Goal: Task Accomplishment & Management: Complete application form

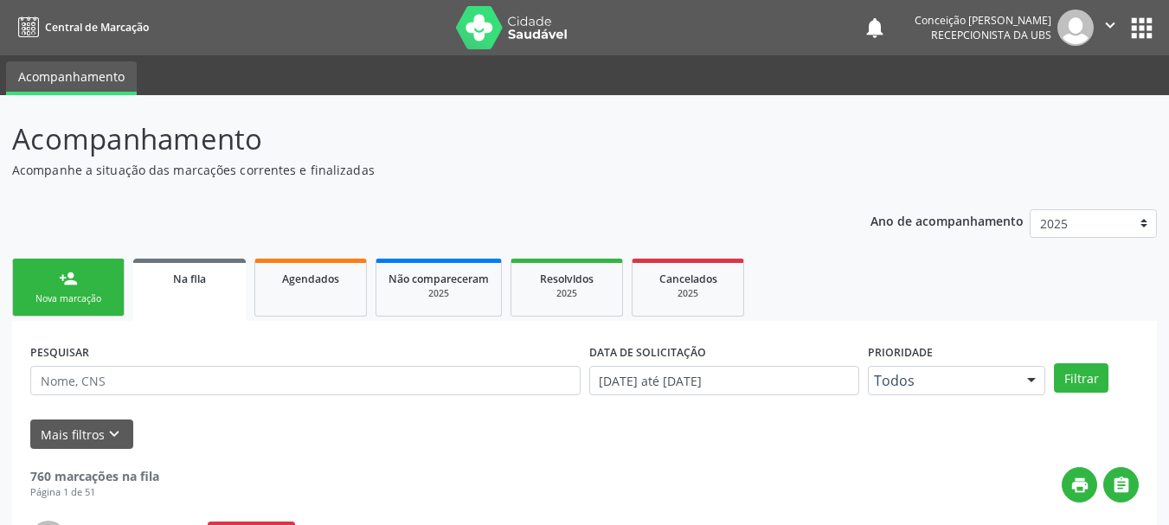
click at [53, 300] on div "Nova marcação" at bounding box center [68, 298] width 86 height 13
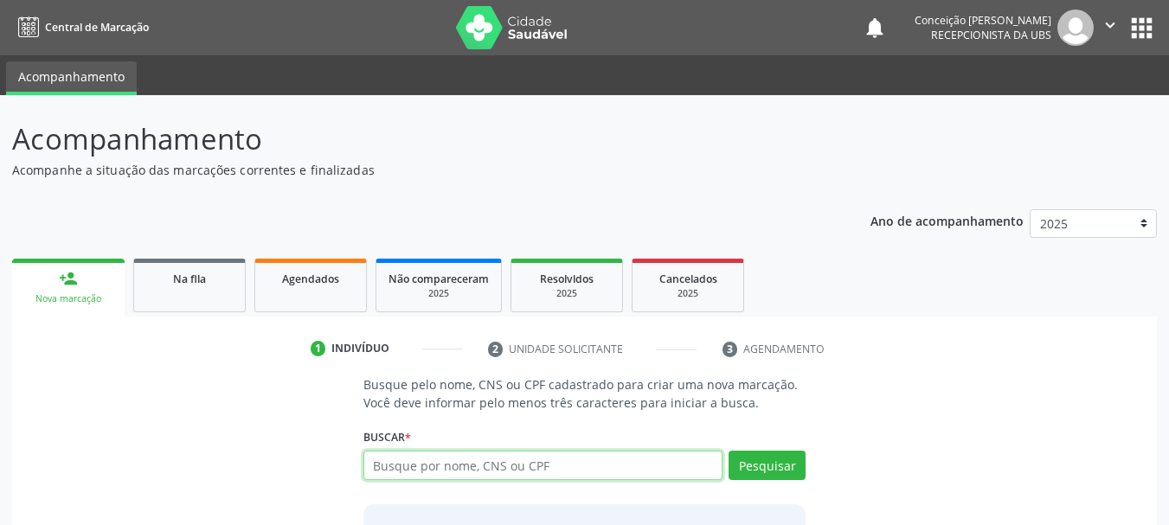
click at [438, 467] on input "text" at bounding box center [543, 465] width 360 height 29
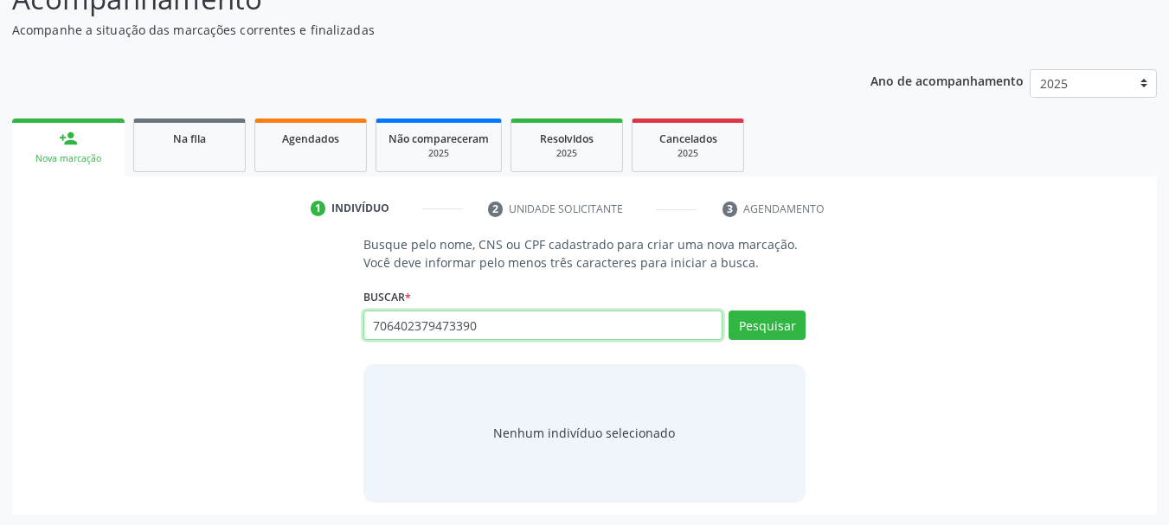
scroll to position [142, 0]
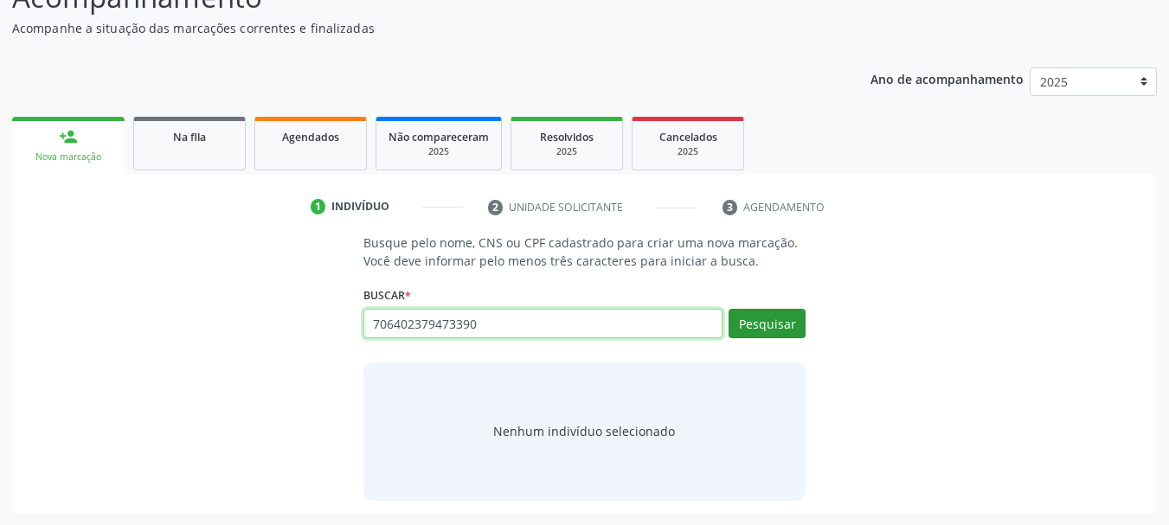
type input "706402379473390"
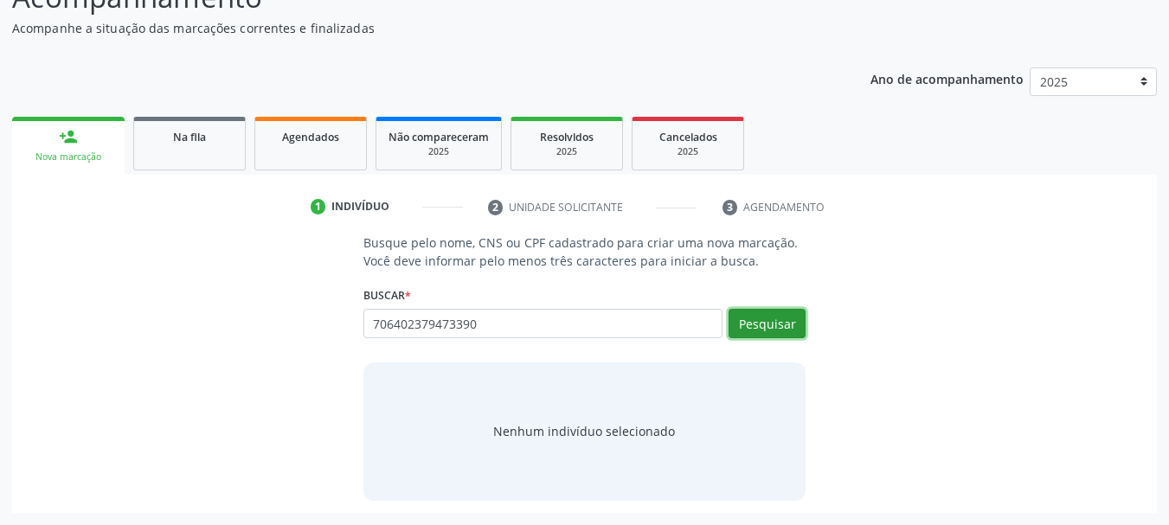
click at [781, 319] on button "Pesquisar" at bounding box center [766, 323] width 77 height 29
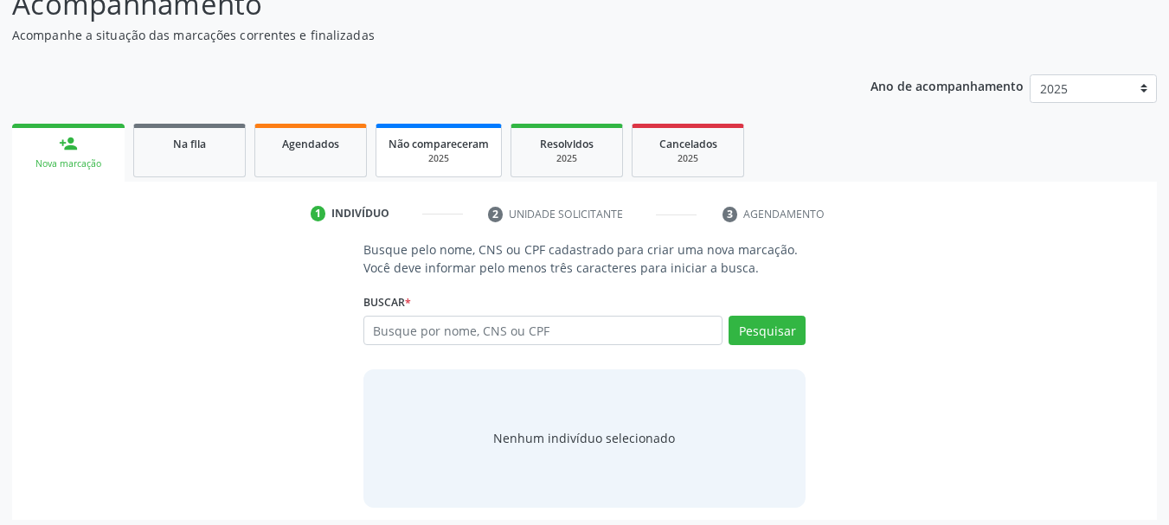
scroll to position [142, 0]
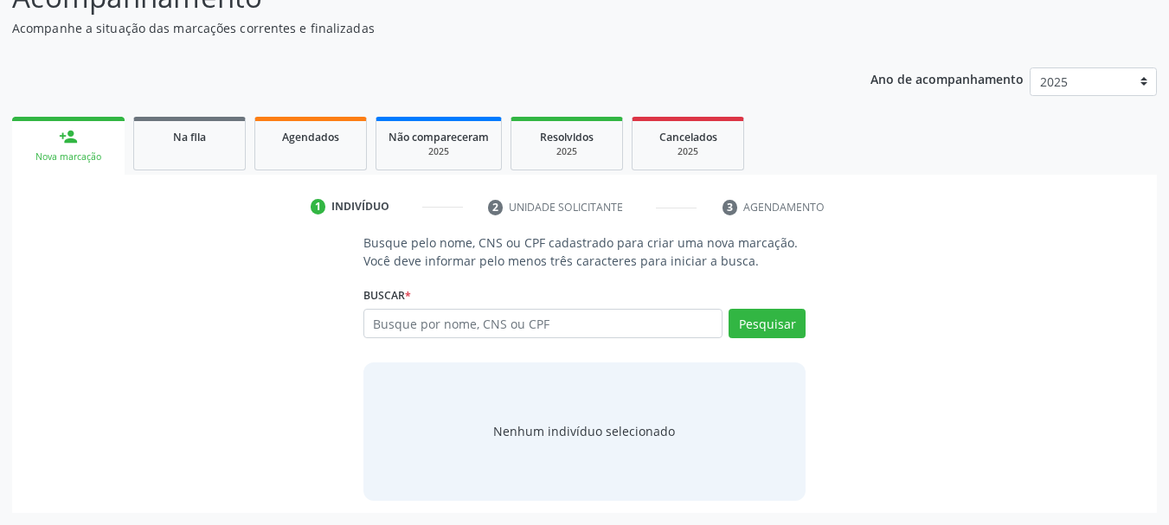
click at [484, 322] on input "text" at bounding box center [543, 323] width 360 height 29
type input "706402379473390"
click at [766, 316] on button "Pesquisar" at bounding box center [766, 323] width 77 height 29
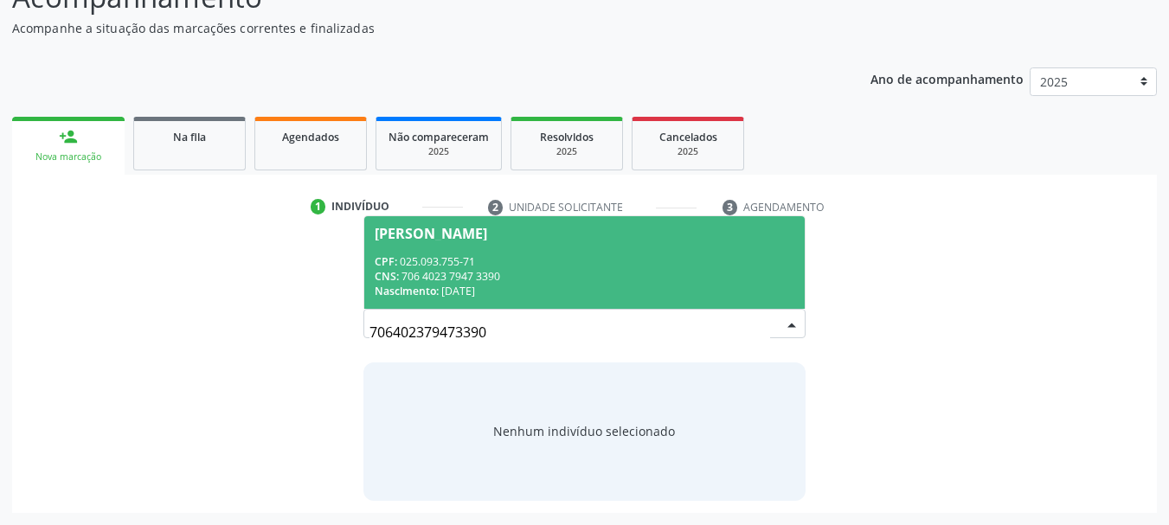
click at [540, 262] on div "CPF: 025.093.755-71" at bounding box center [585, 261] width 420 height 15
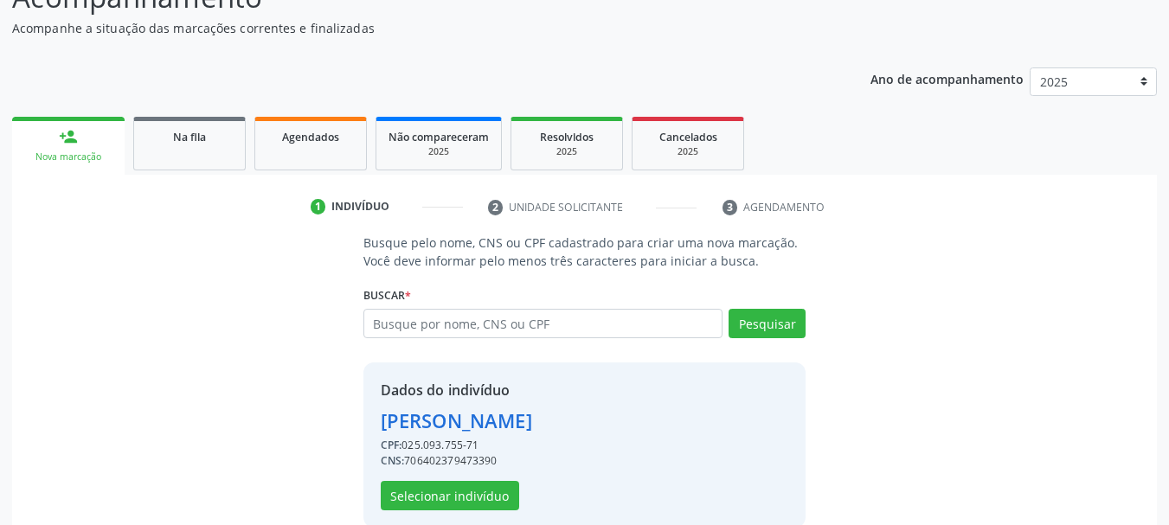
scroll to position [169, 0]
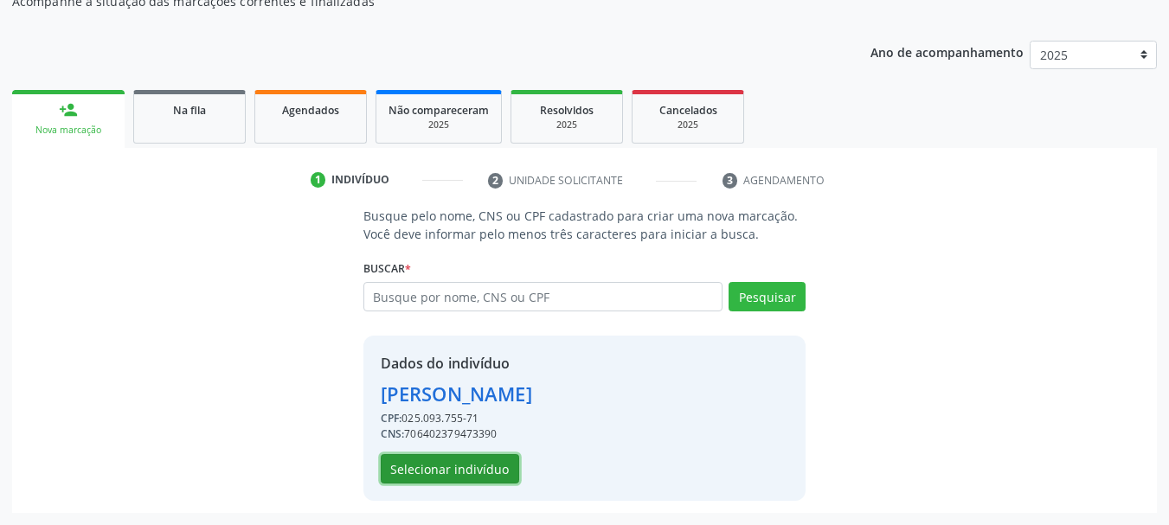
click at [466, 472] on button "Selecionar indivíduo" at bounding box center [450, 468] width 138 height 29
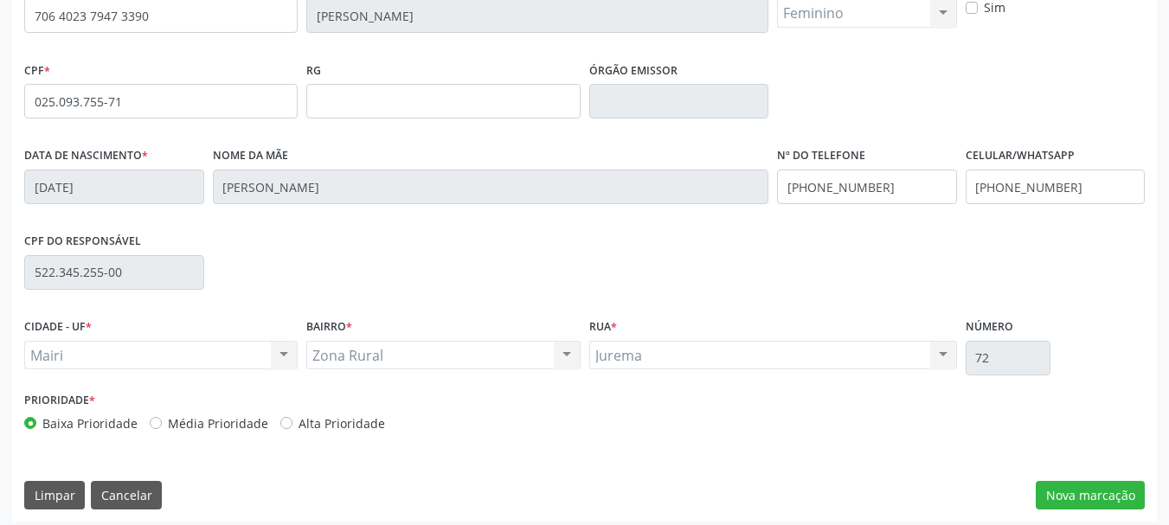
scroll to position [413, 0]
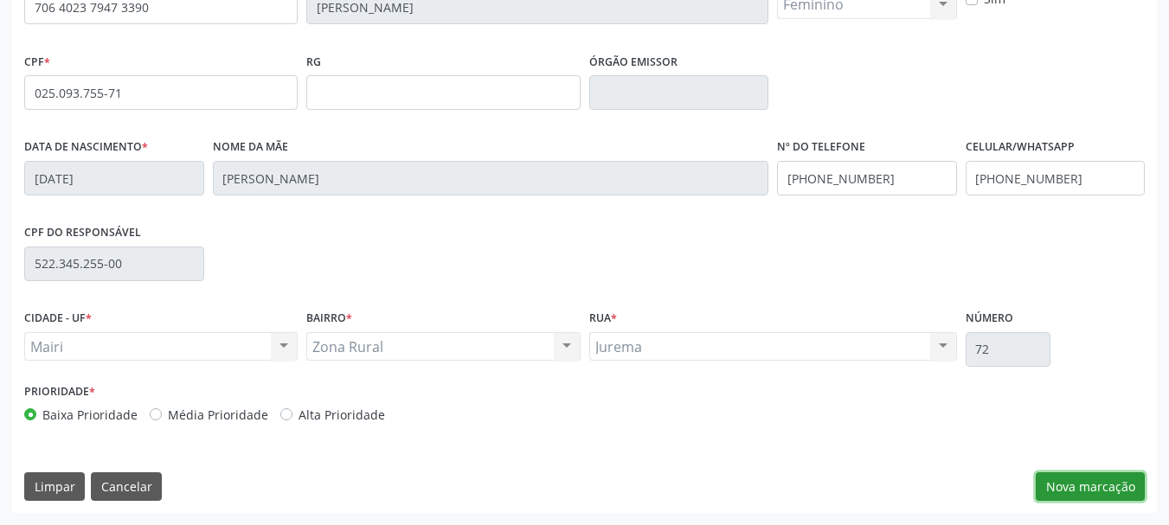
click at [1074, 477] on button "Nova marcação" at bounding box center [1089, 486] width 109 height 29
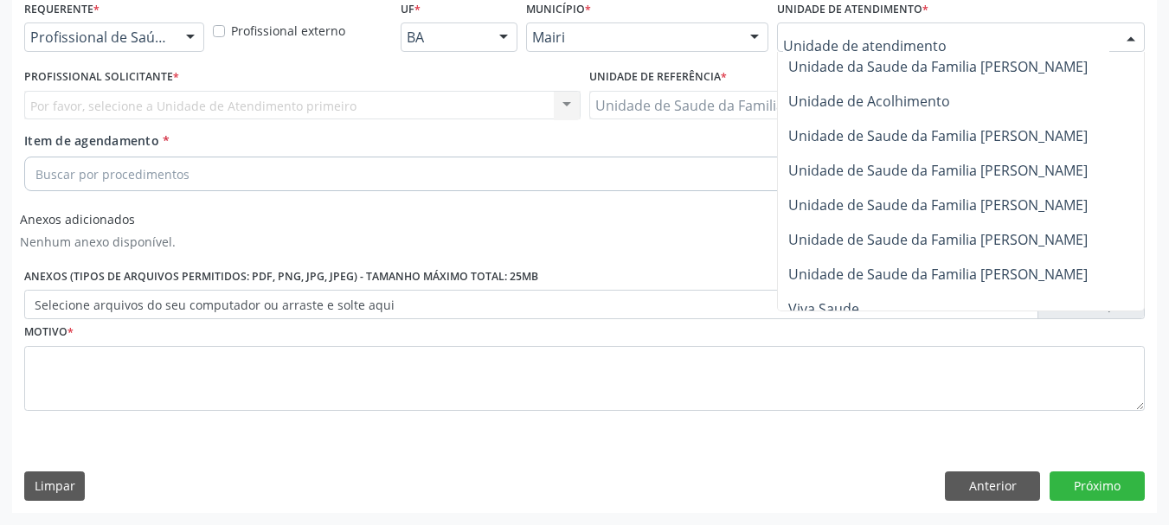
scroll to position [1346, 0]
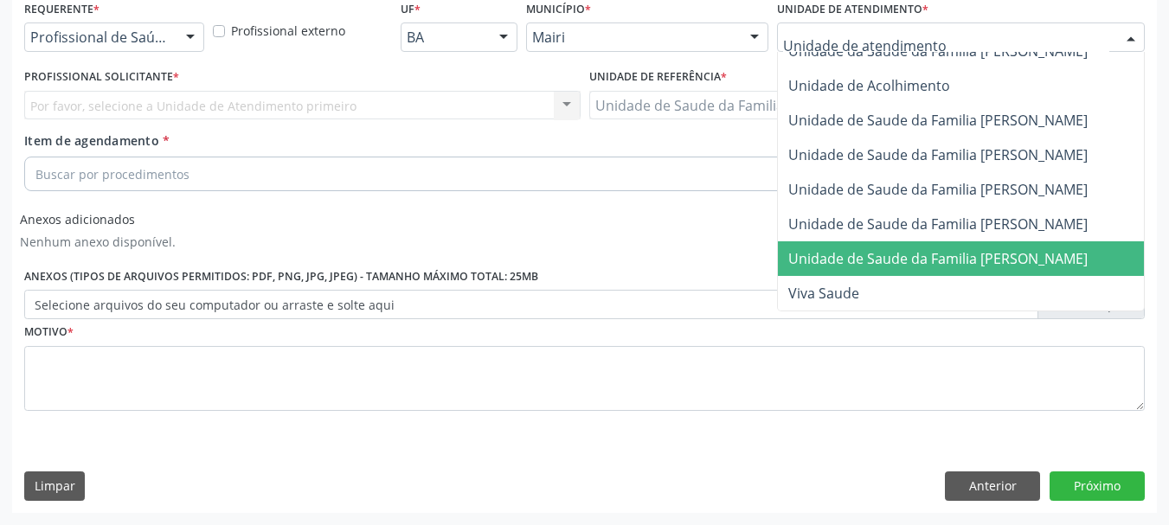
click at [852, 249] on span "Unidade de Saude da Familia [PERSON_NAME]" at bounding box center [937, 258] width 299 height 19
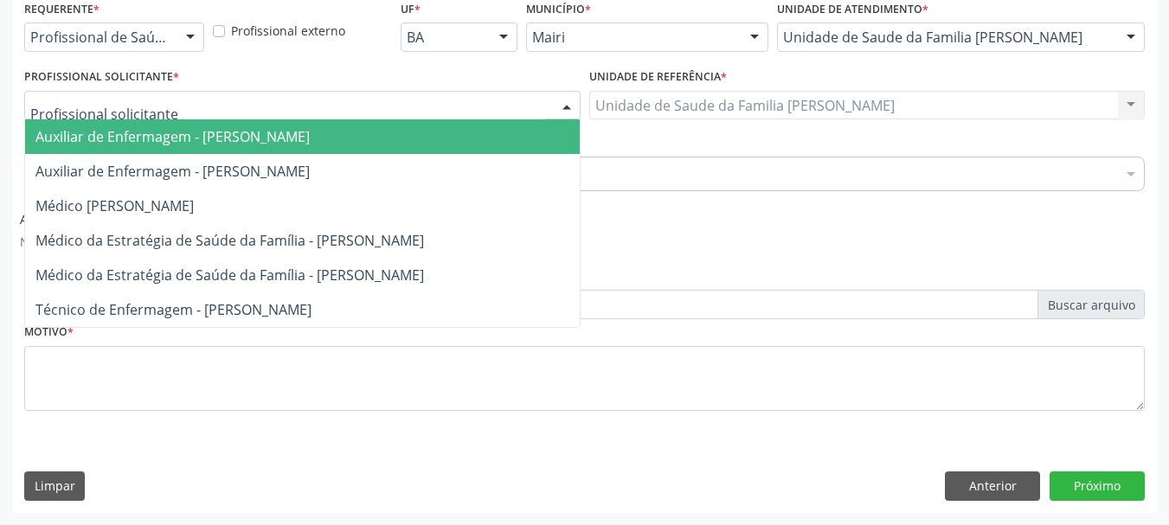
click at [182, 109] on div at bounding box center [302, 105] width 556 height 29
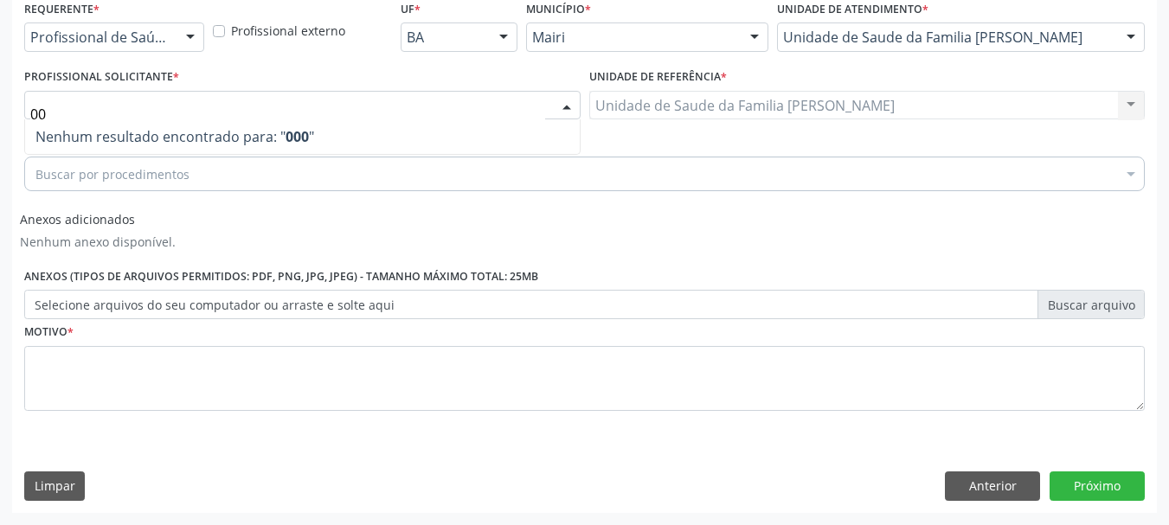
type input "0"
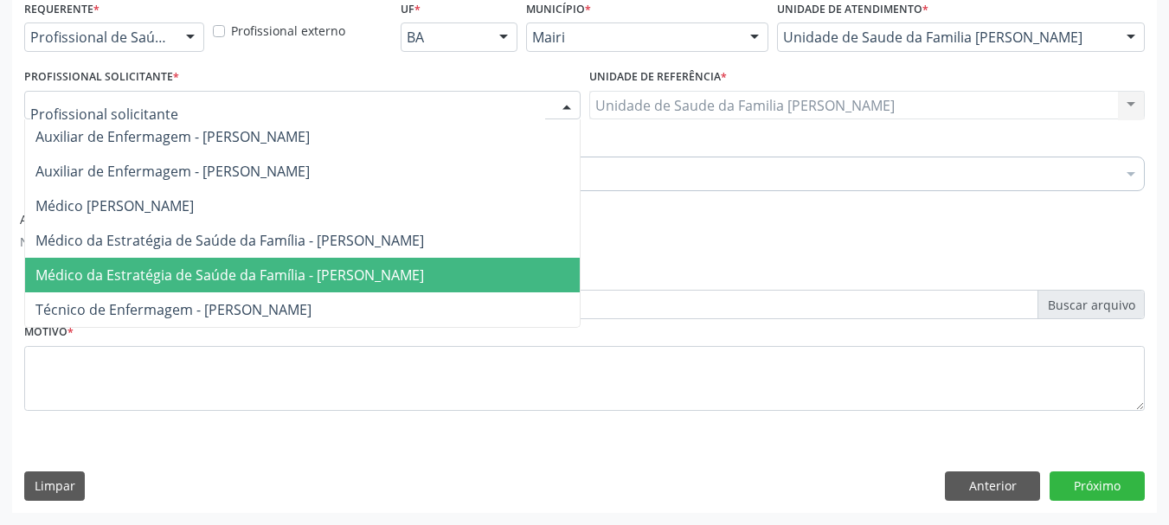
click at [143, 272] on span "Médico da Estratégia de Saúde da Família - [PERSON_NAME]" at bounding box center [229, 275] width 388 height 19
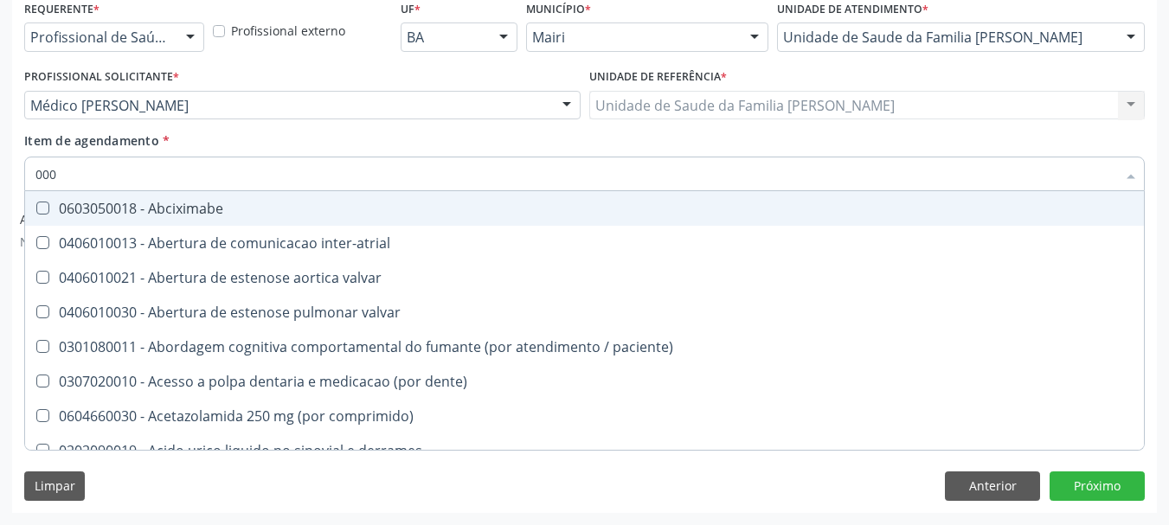
type input "0000"
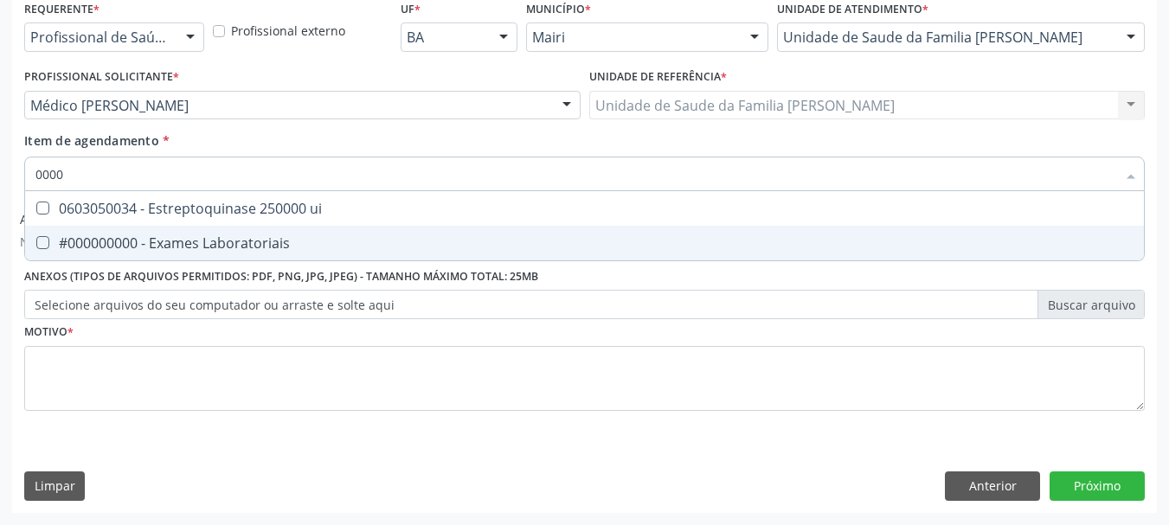
click at [151, 240] on div "#000000000 - Exames Laboratoriais" at bounding box center [584, 243] width 1098 height 14
checkbox Laboratoriais "true"
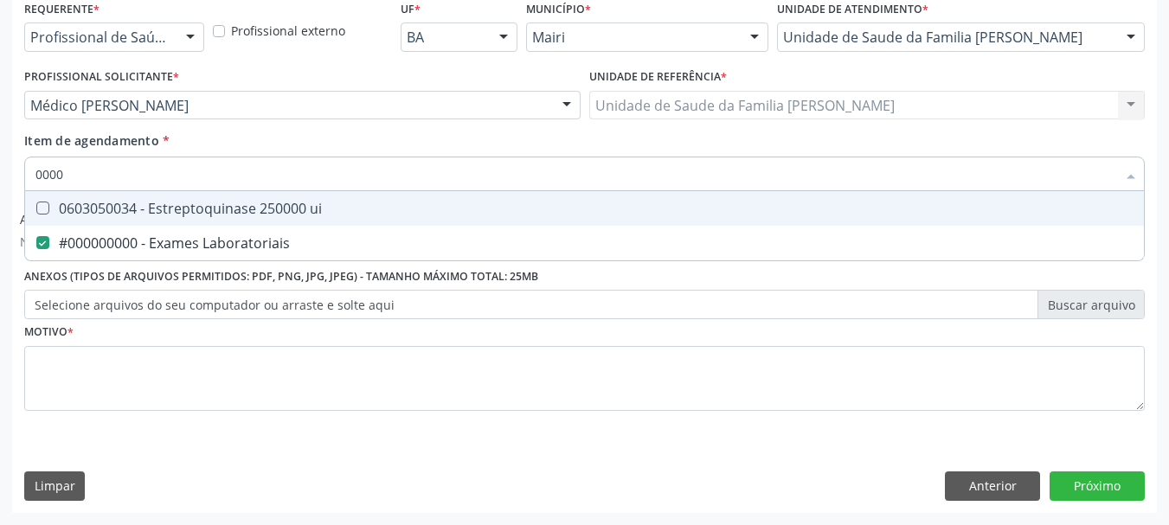
click at [130, 180] on input "0000" at bounding box center [575, 174] width 1080 height 35
click at [129, 169] on input "0000" at bounding box center [575, 174] width 1080 height 35
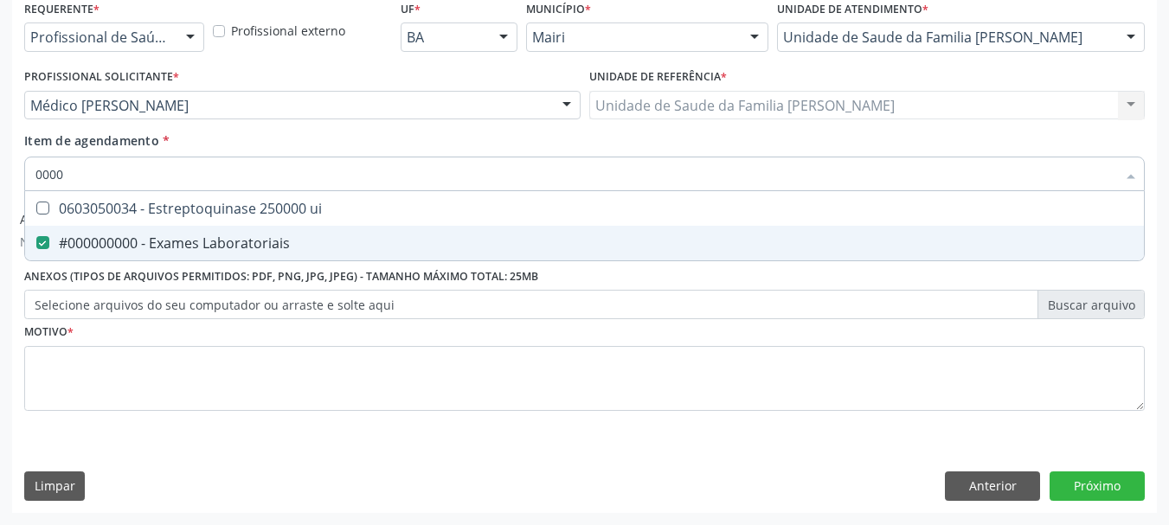
type input "0000"
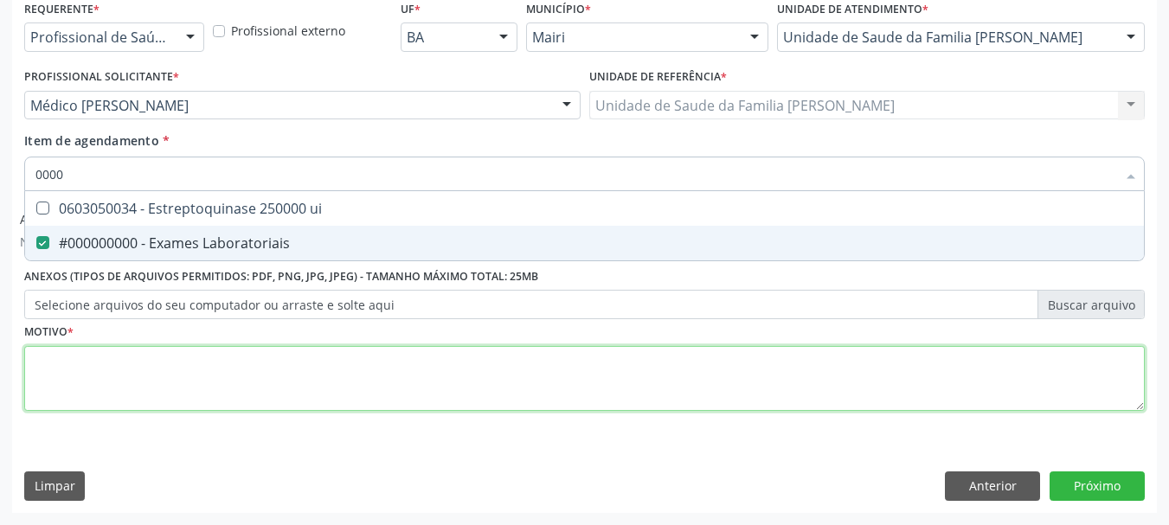
click at [122, 373] on div "Requerente * Profissional de Saúde Profissional de Saúde Paciente Nenhum result…" at bounding box center [584, 215] width 1120 height 439
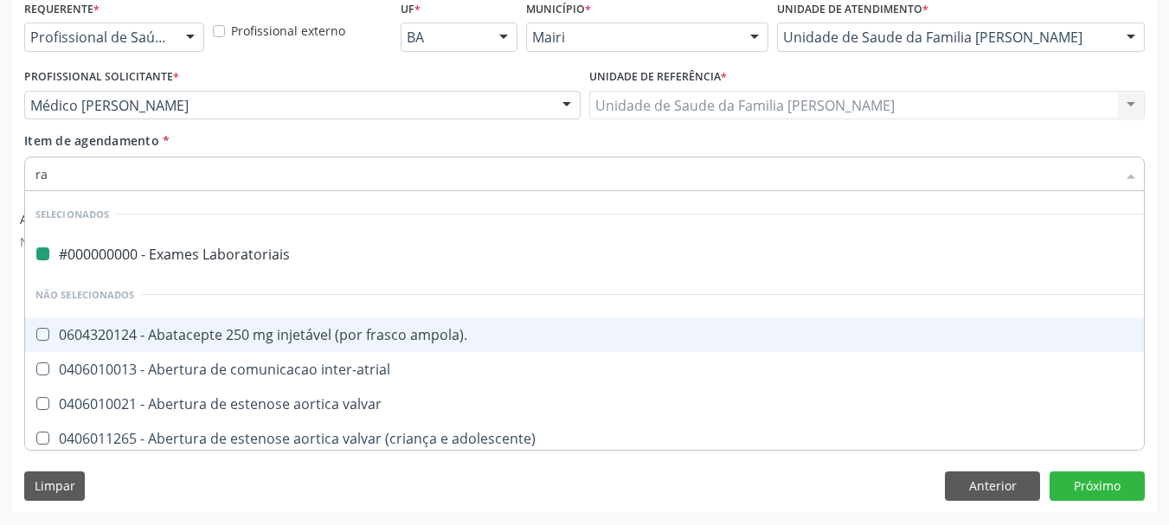
type input "rad"
checkbox Laboratoriais "false"
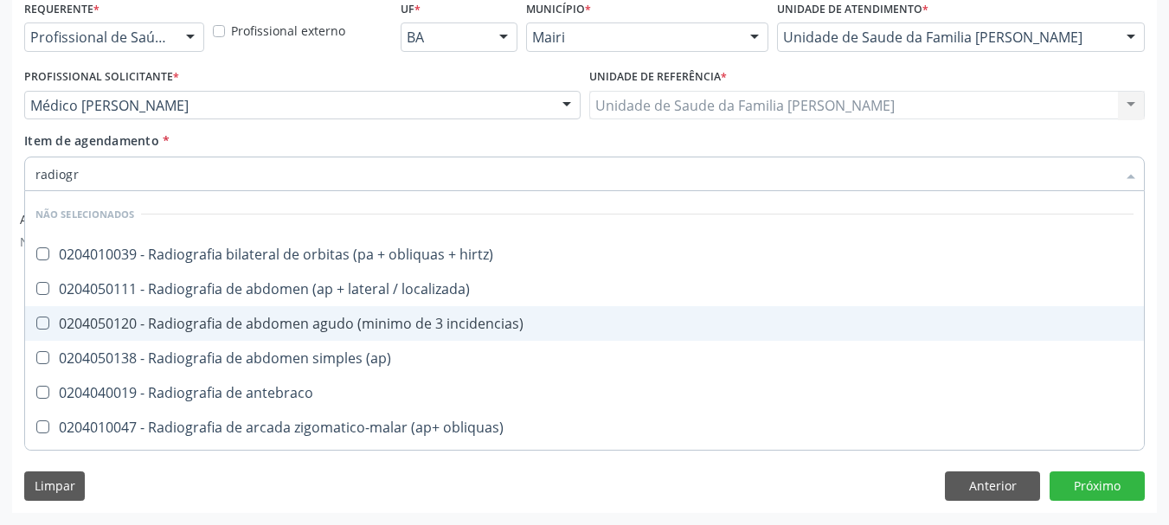
type input "radiogra"
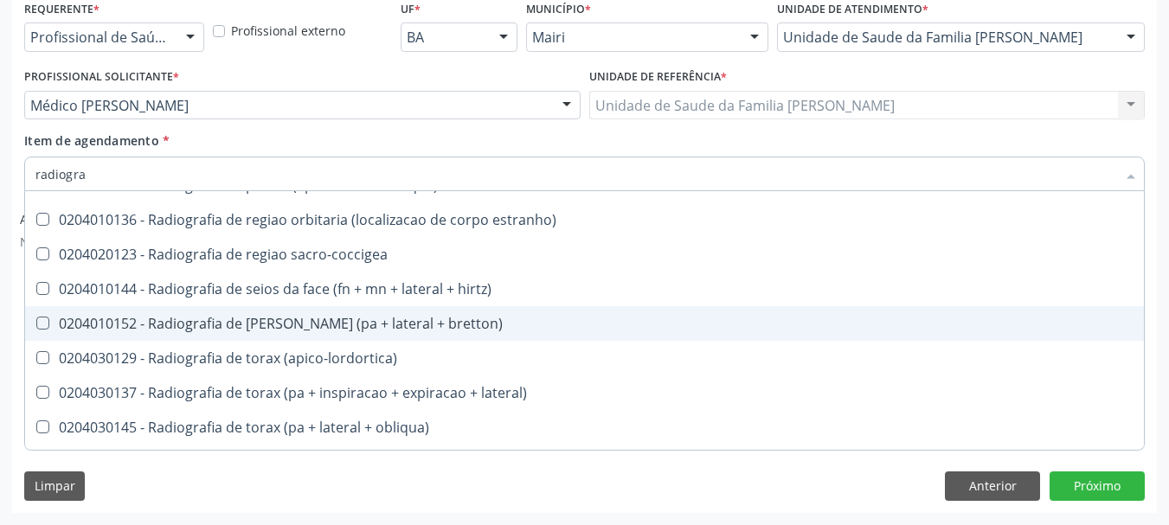
scroll to position [1989, 0]
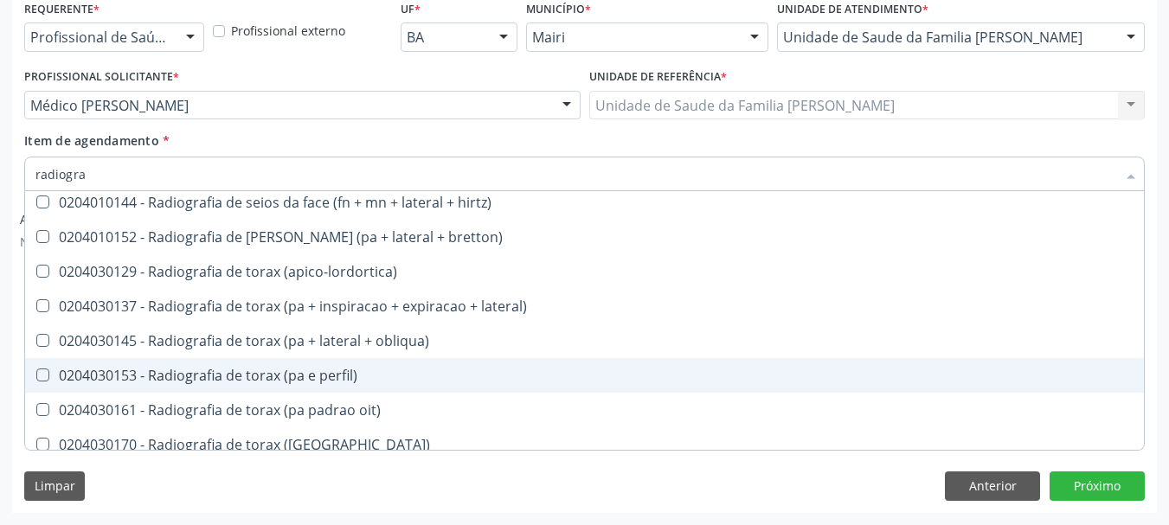
click at [228, 382] on div "0204030153 - Radiografia de torax (pa e perfil)" at bounding box center [584, 375] width 1098 height 14
checkbox perfil\) "true"
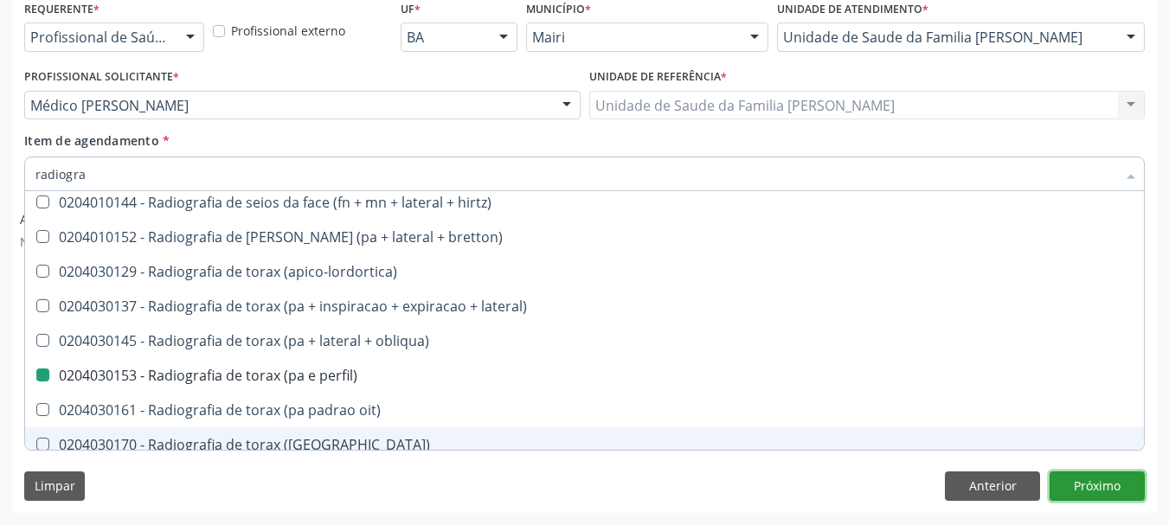
click at [1084, 481] on button "Próximo" at bounding box center [1096, 485] width 95 height 29
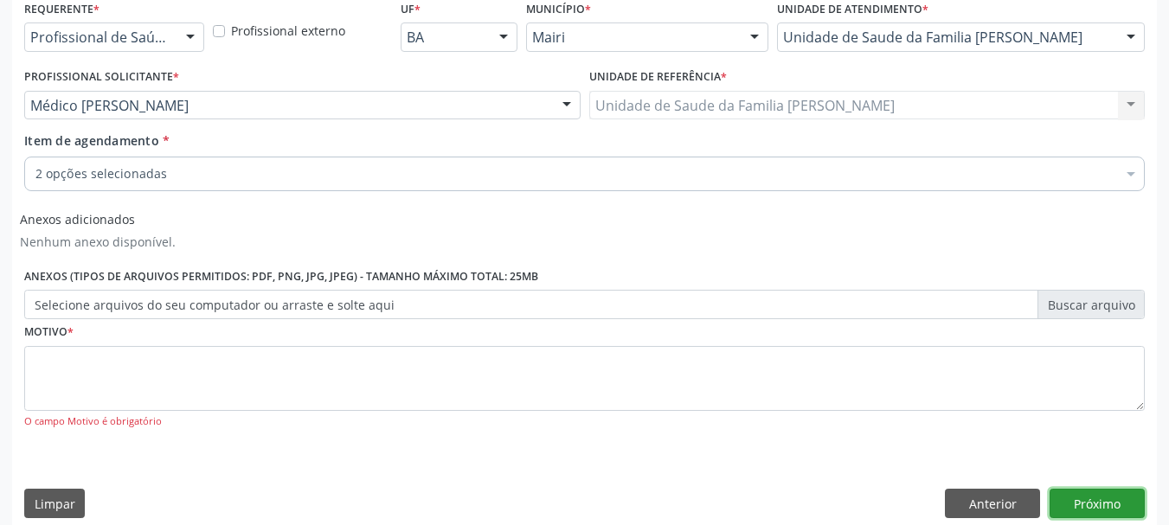
scroll to position [0, 0]
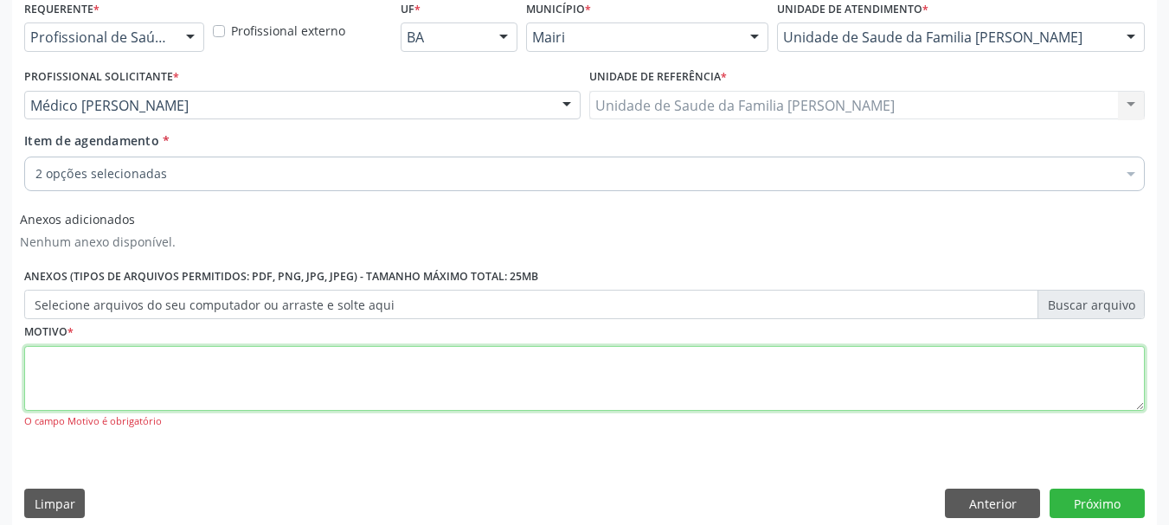
click at [139, 366] on textarea at bounding box center [584, 379] width 1120 height 66
type textarea "f"
type textarea "F17.3 E11.10 AVALIACAO"
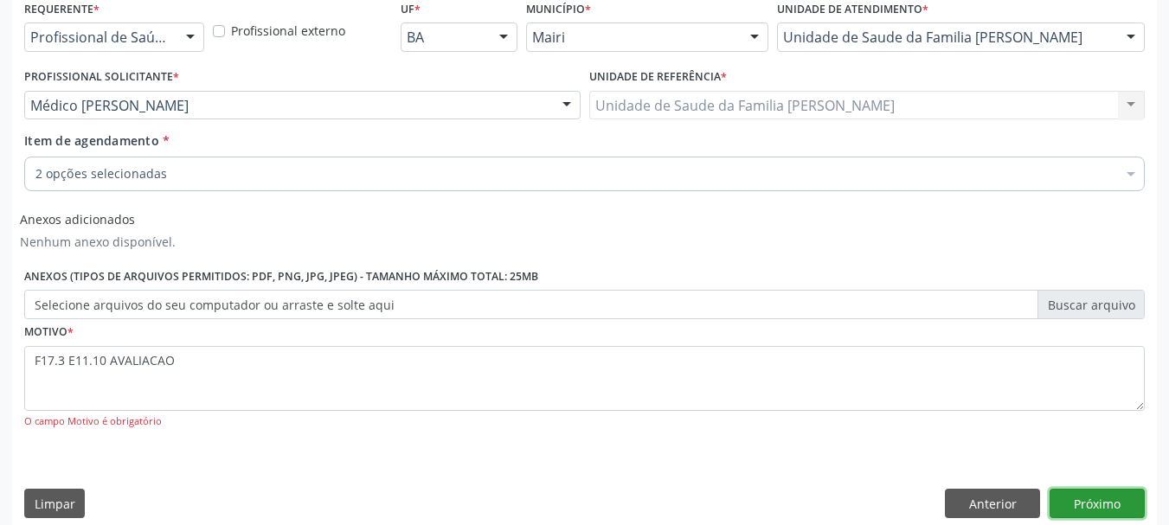
click at [1103, 502] on button "Próximo" at bounding box center [1096, 503] width 95 height 29
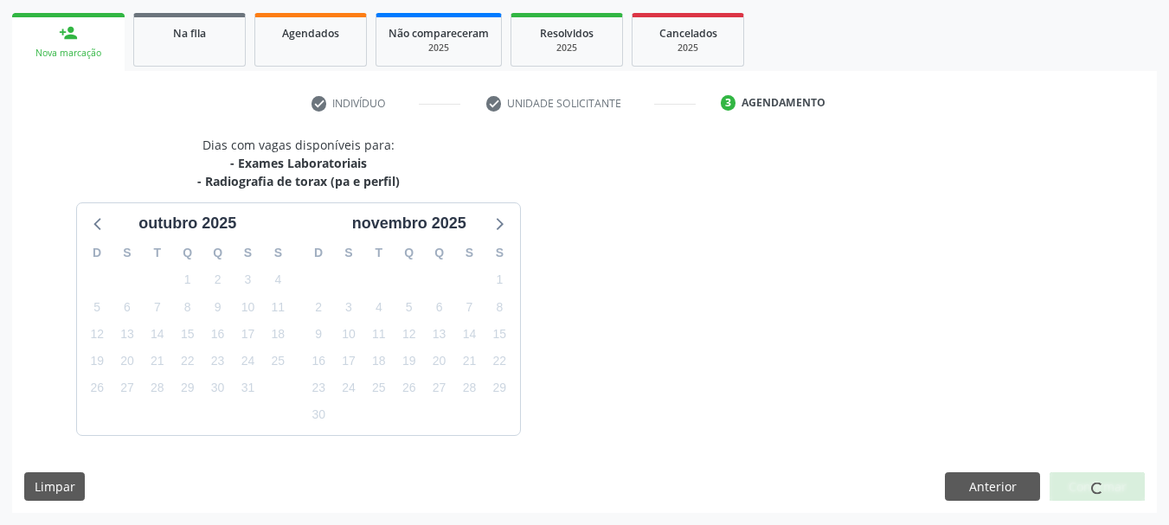
scroll to position [297, 0]
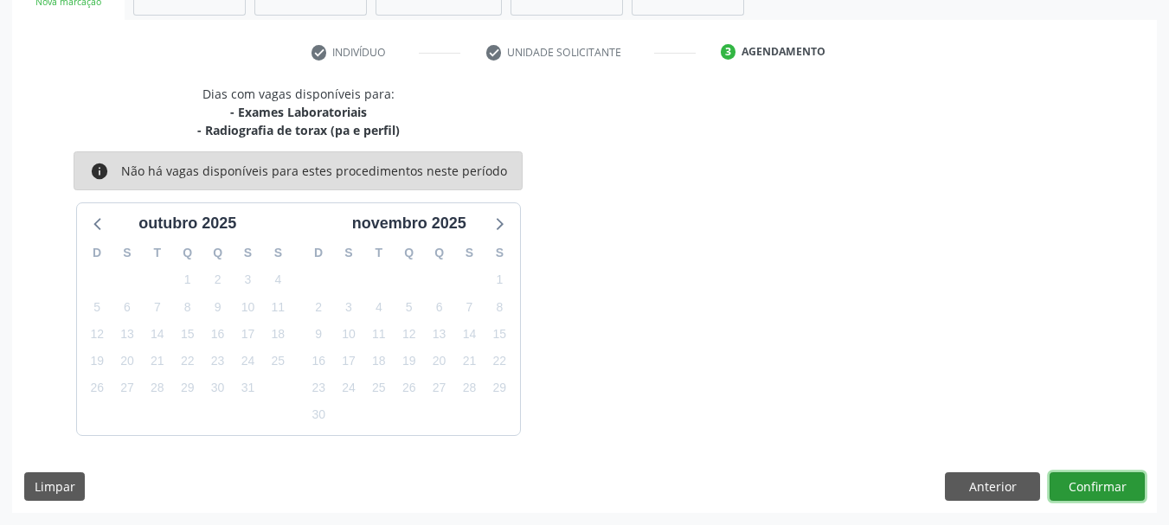
click at [1085, 496] on button "Confirmar" at bounding box center [1096, 486] width 95 height 29
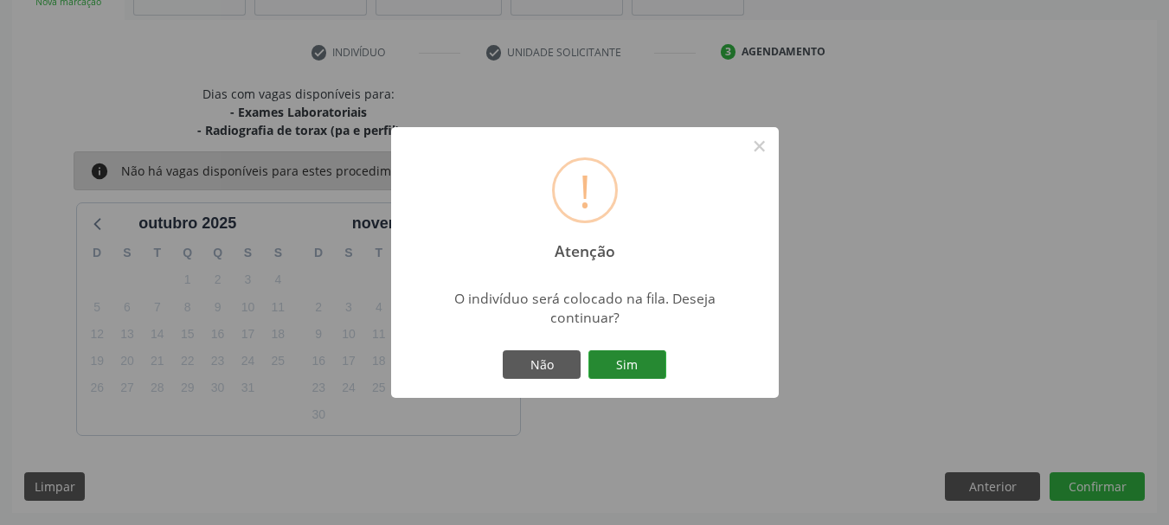
click at [624, 367] on button "Sim" at bounding box center [627, 364] width 78 height 29
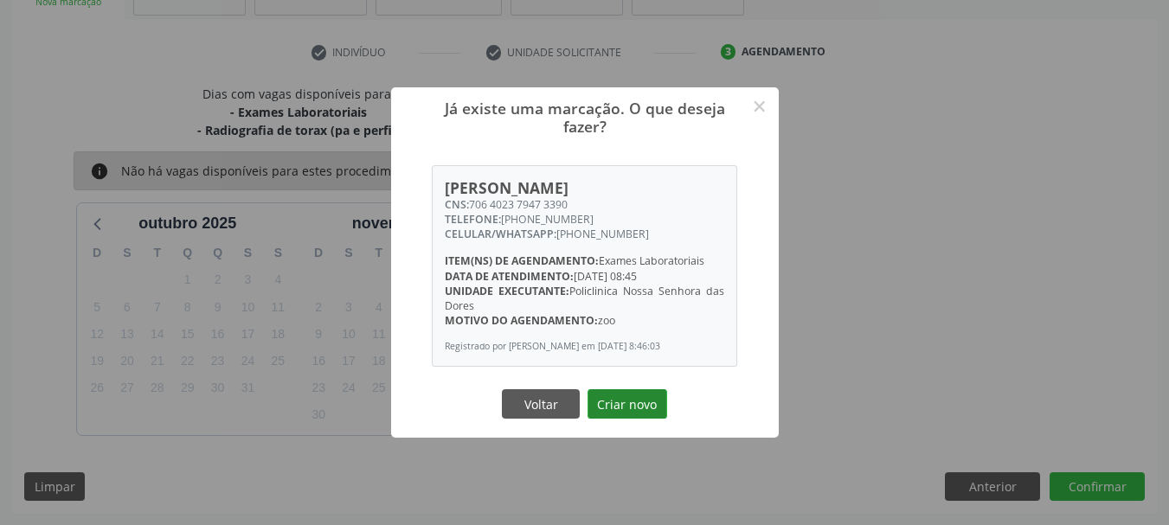
click at [640, 401] on button "Criar novo" at bounding box center [627, 403] width 80 height 29
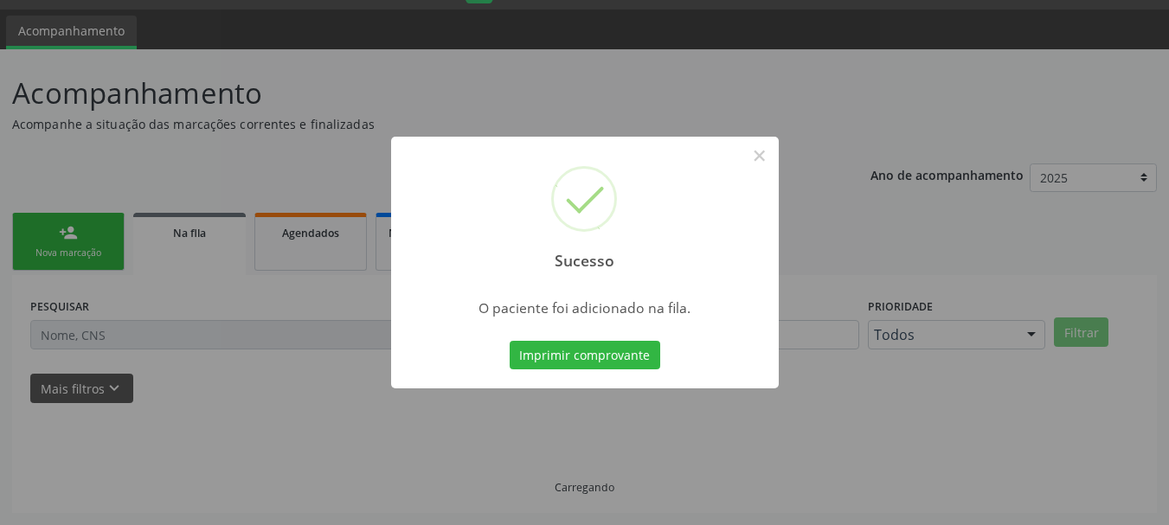
scroll to position [46, 0]
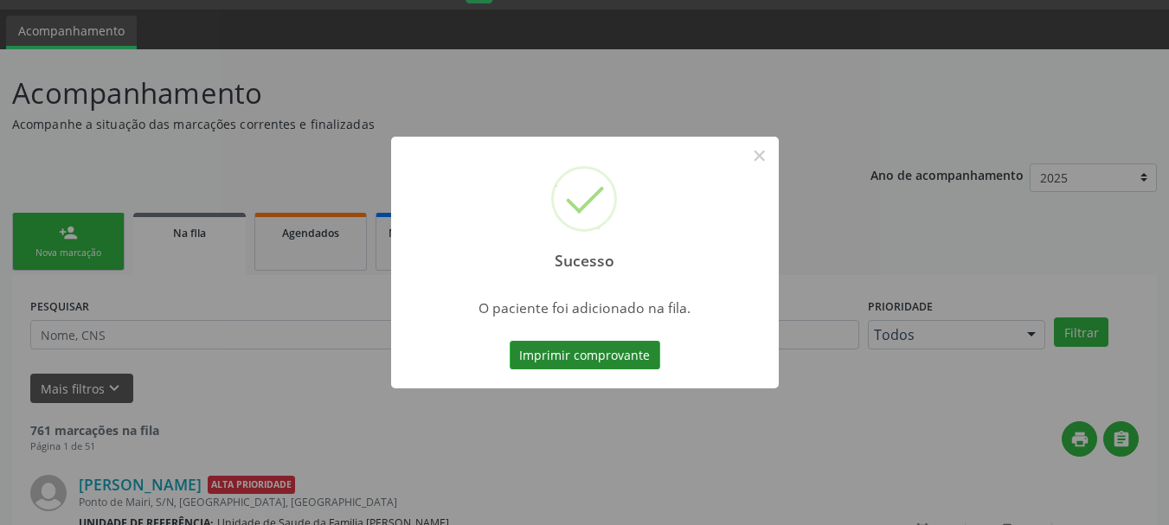
click at [640, 355] on button "Imprimir comprovante" at bounding box center [584, 355] width 150 height 29
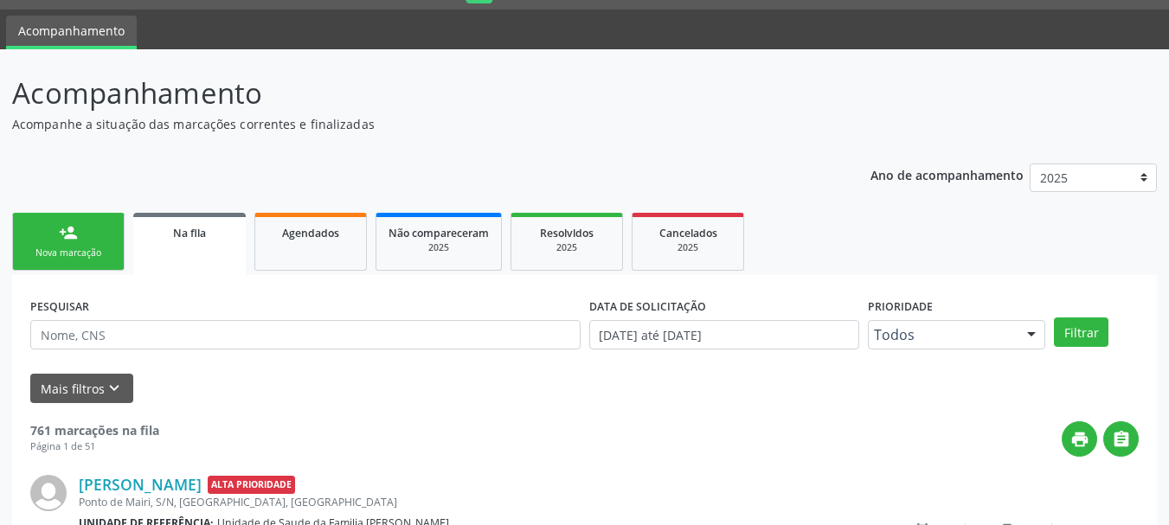
click at [96, 247] on div "Nova marcação" at bounding box center [68, 253] width 86 height 13
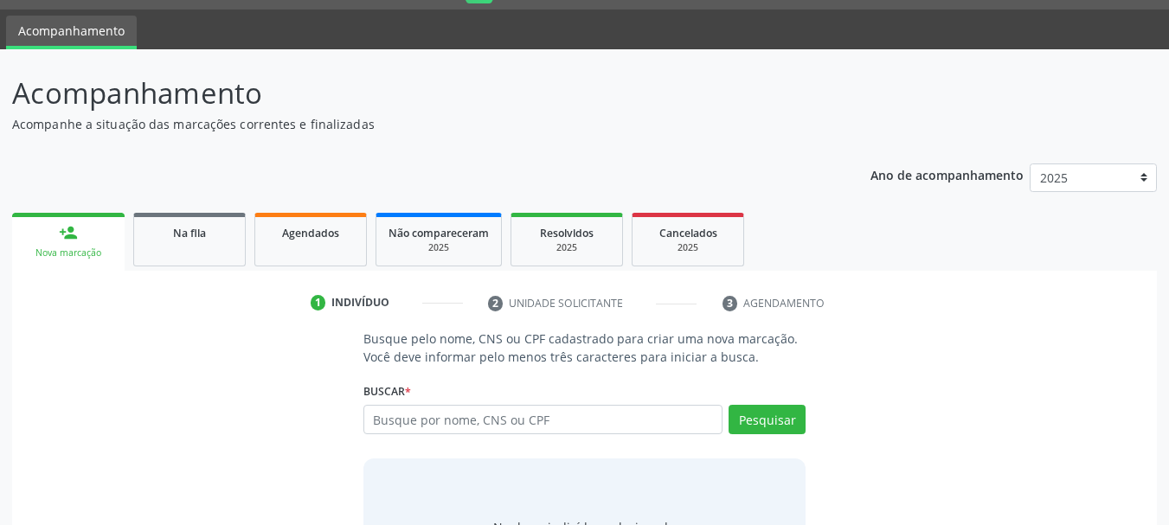
scroll to position [142, 0]
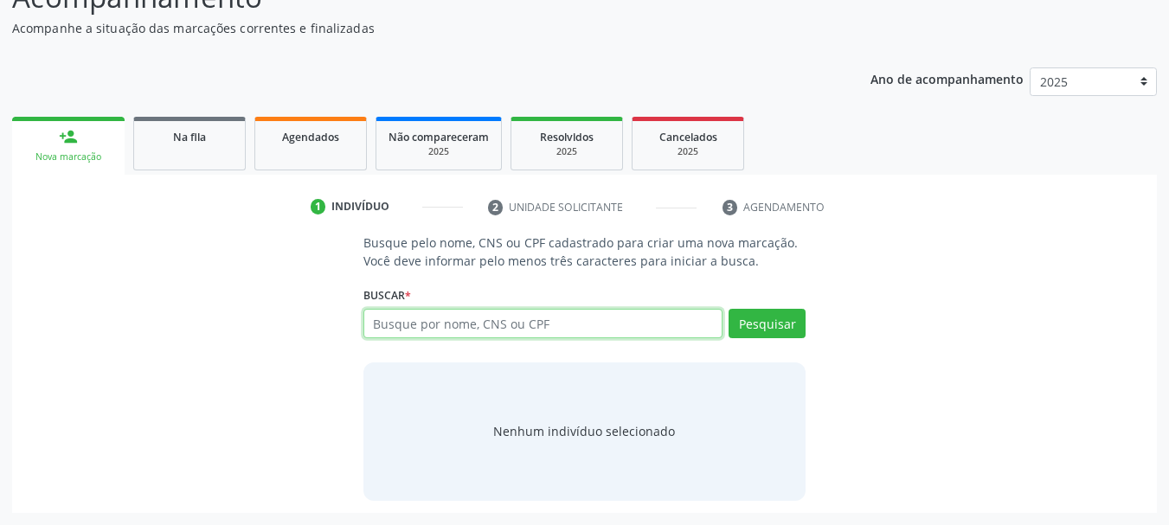
click at [432, 314] on input "text" at bounding box center [543, 323] width 360 height 29
type input "705006874457158"
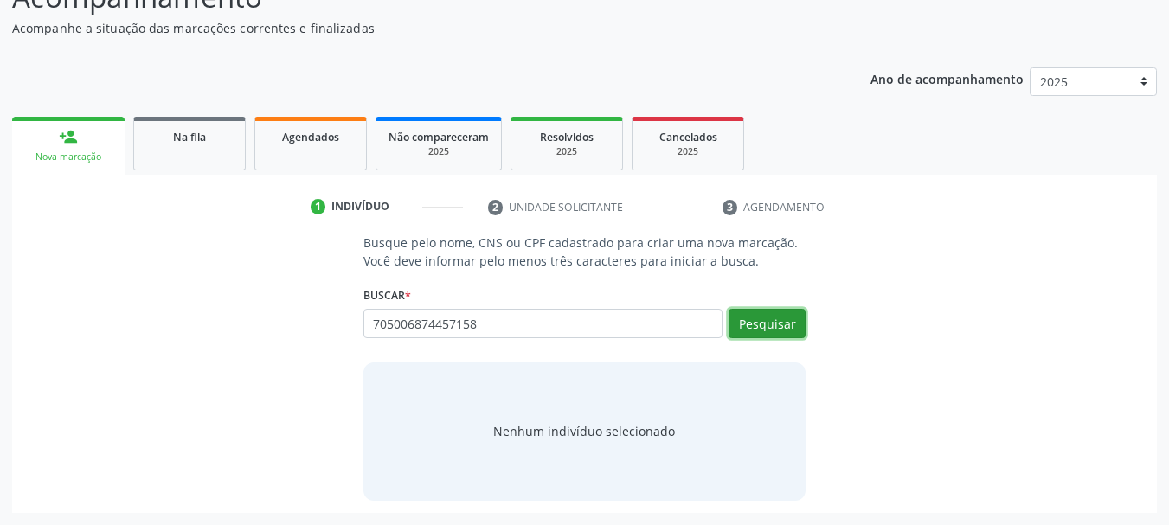
click at [760, 314] on button "Pesquisar" at bounding box center [766, 323] width 77 height 29
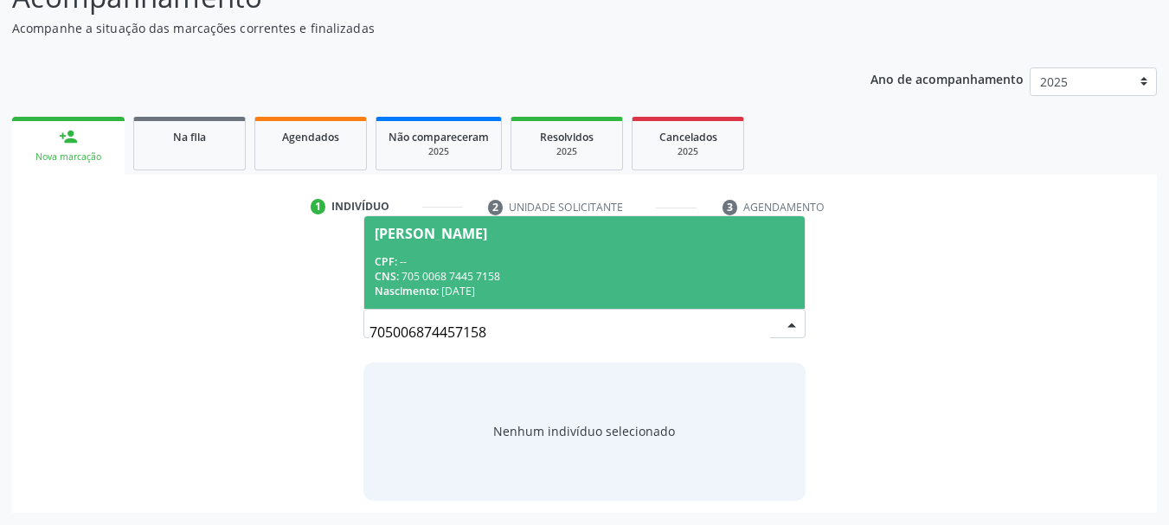
click at [481, 266] on div "CPF: --" at bounding box center [585, 261] width 420 height 15
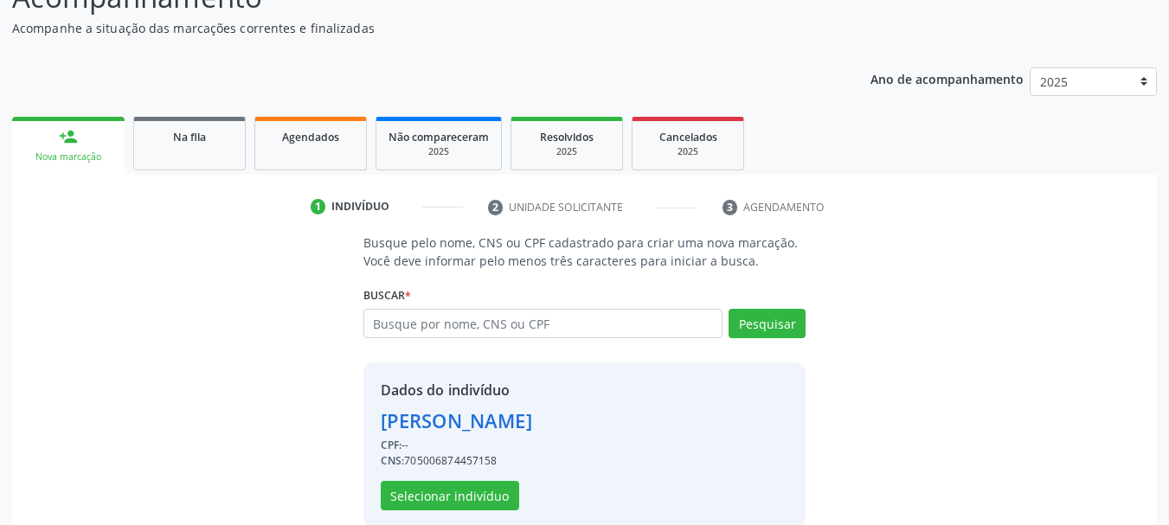
scroll to position [169, 0]
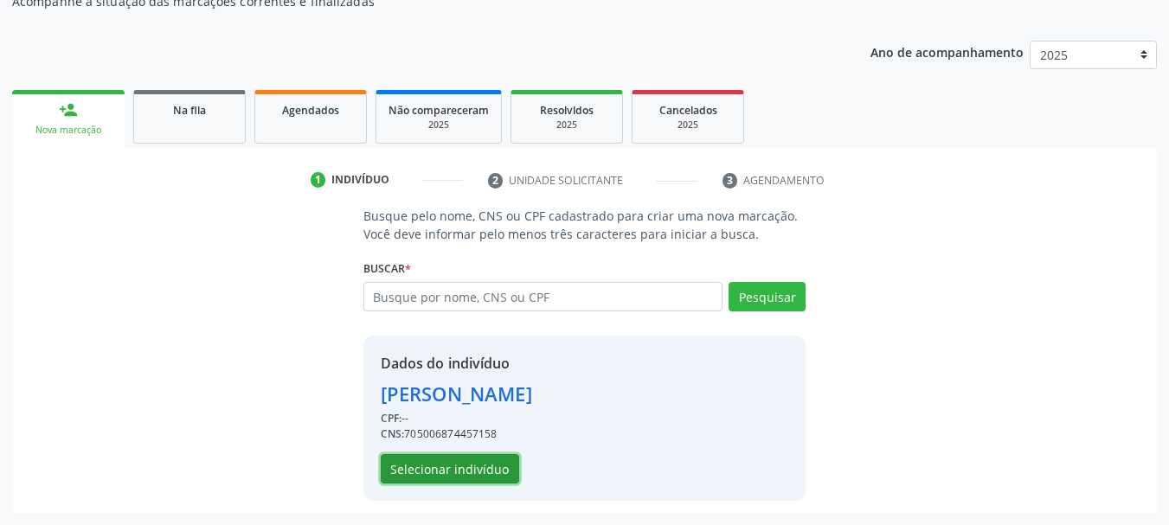
click at [483, 475] on button "Selecionar indivíduo" at bounding box center [450, 468] width 138 height 29
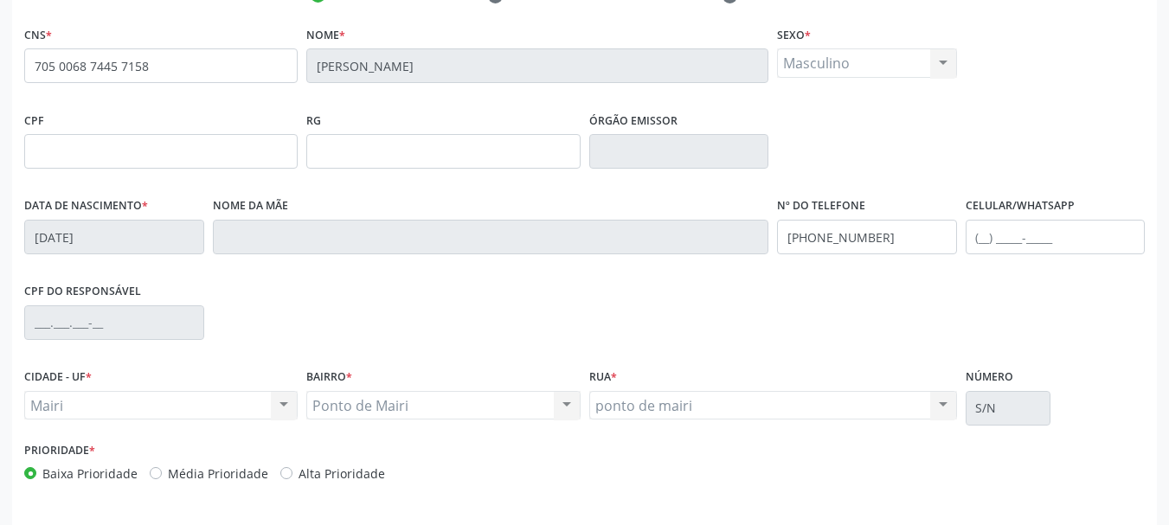
scroll to position [413, 0]
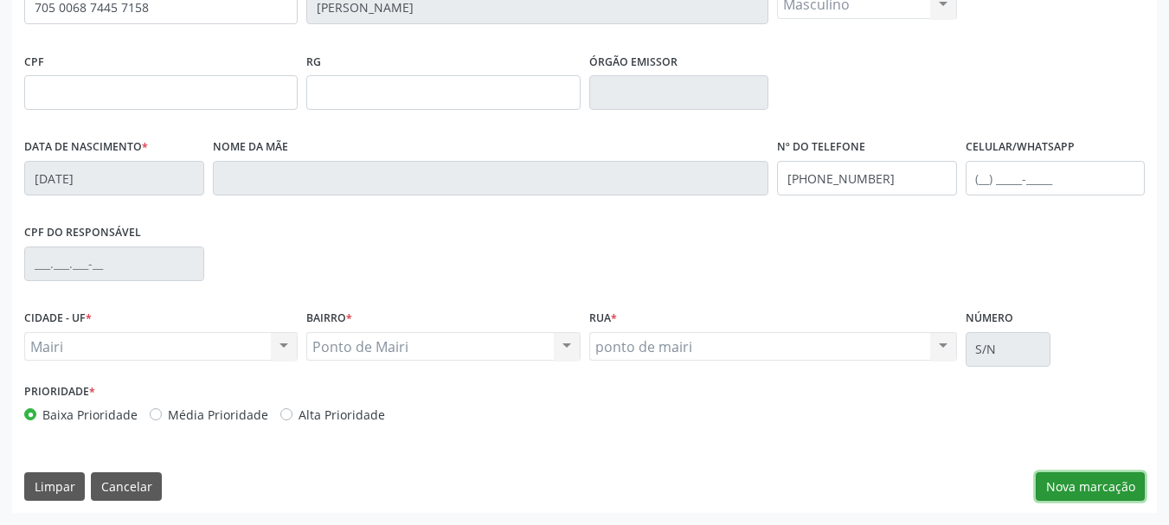
click at [1054, 476] on button "Nova marcação" at bounding box center [1089, 486] width 109 height 29
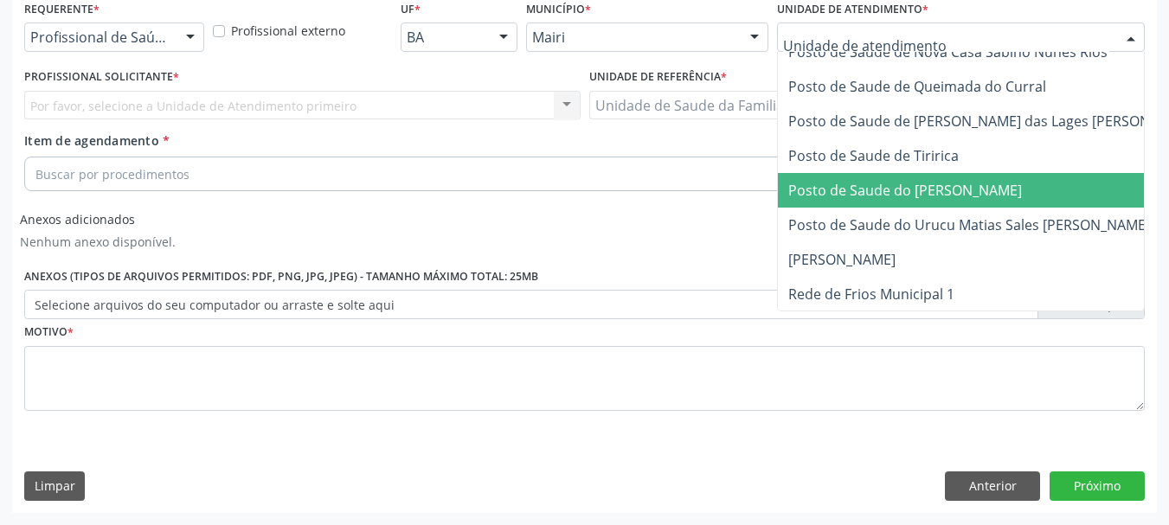
scroll to position [1346, 0]
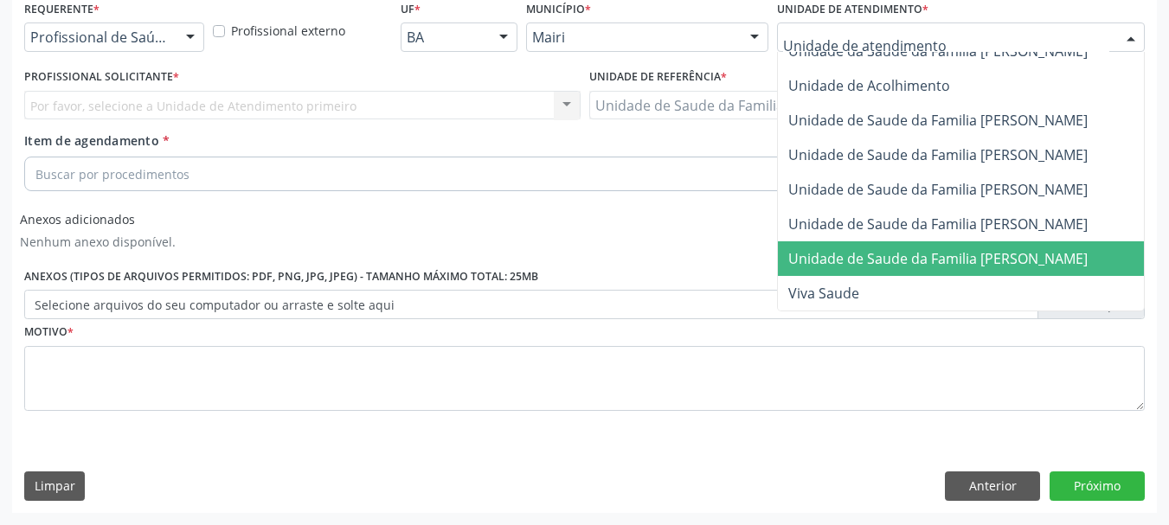
click at [843, 241] on span "Unidade de Saude da Familia [PERSON_NAME]" at bounding box center [1001, 258] width 447 height 35
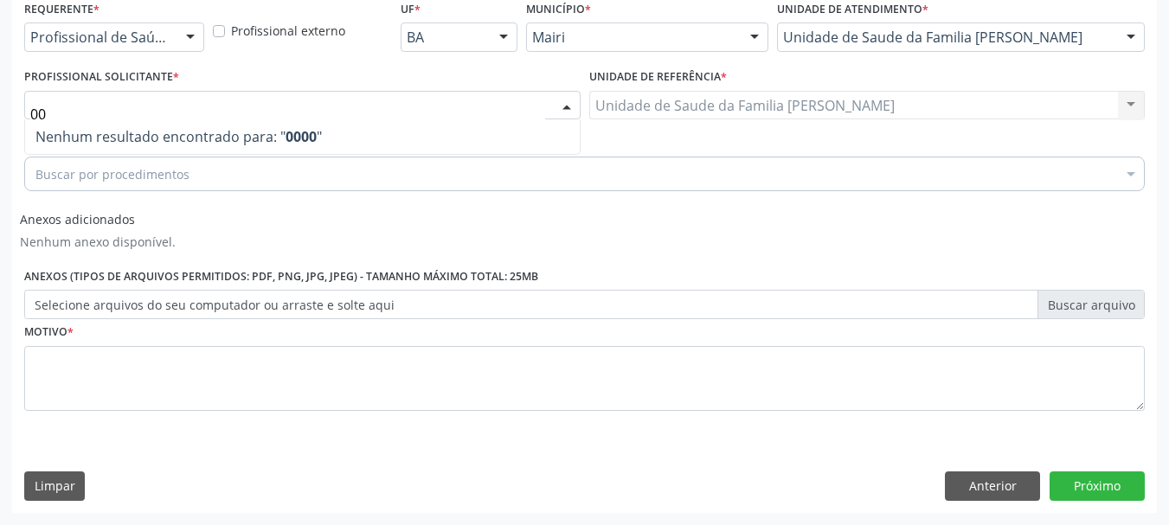
type input "0"
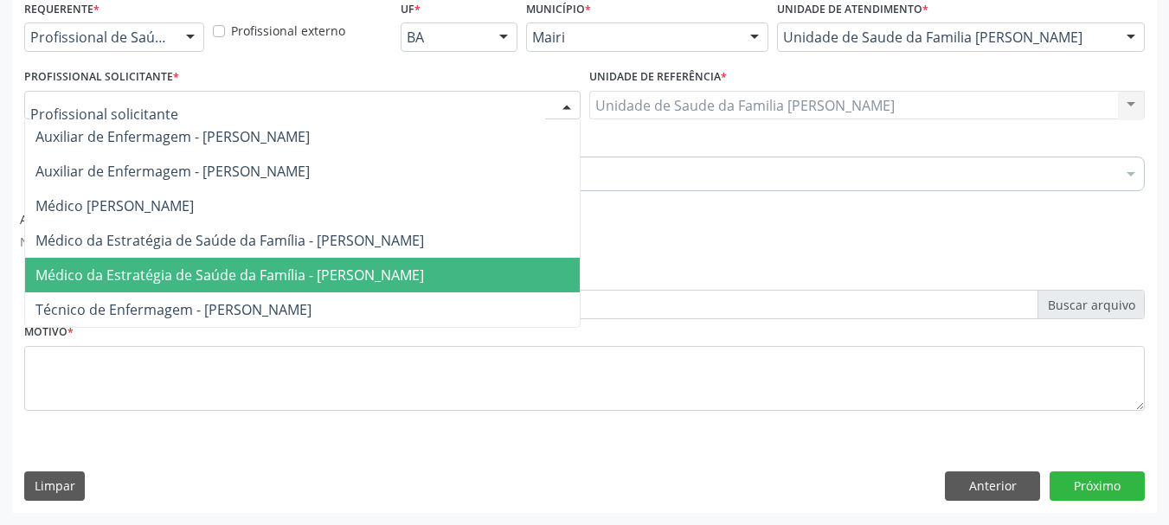
click at [120, 270] on span "Médico da Estratégia de Saúde da Família - [PERSON_NAME]" at bounding box center [229, 275] width 388 height 19
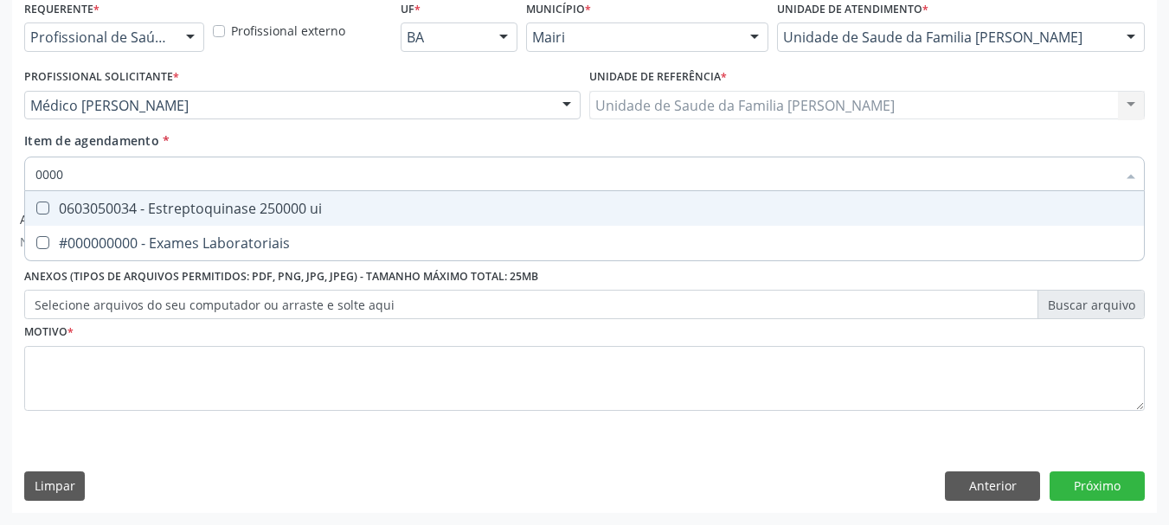
type input "00000"
click at [114, 214] on div "#000000000 - Exames Laboratoriais" at bounding box center [584, 209] width 1098 height 14
checkbox Laboratoriais "true"
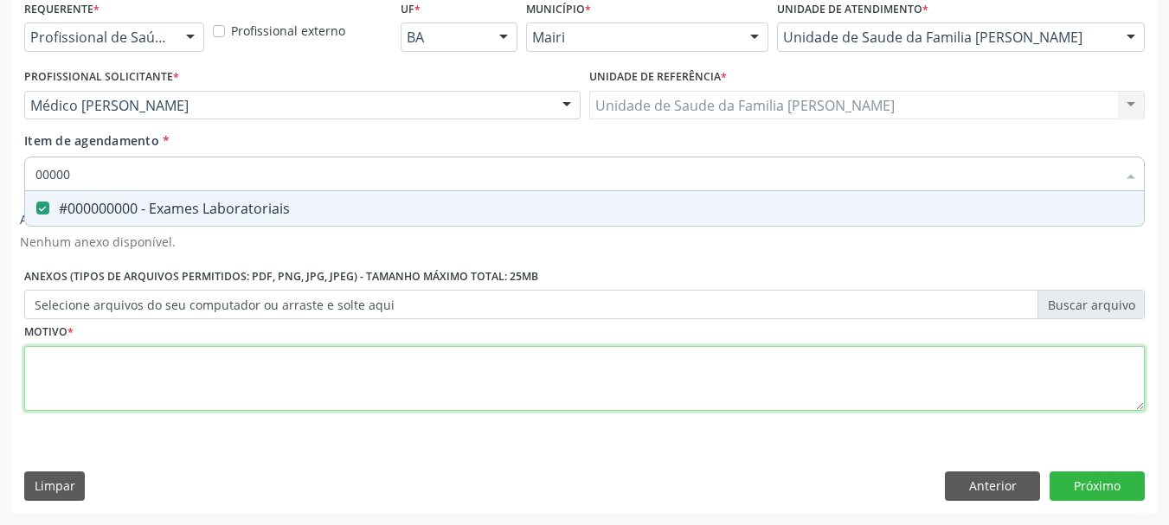
click at [109, 379] on div "Requerente * Profissional de Saúde Profissional de Saúde Paciente Nenhum result…" at bounding box center [584, 215] width 1120 height 439
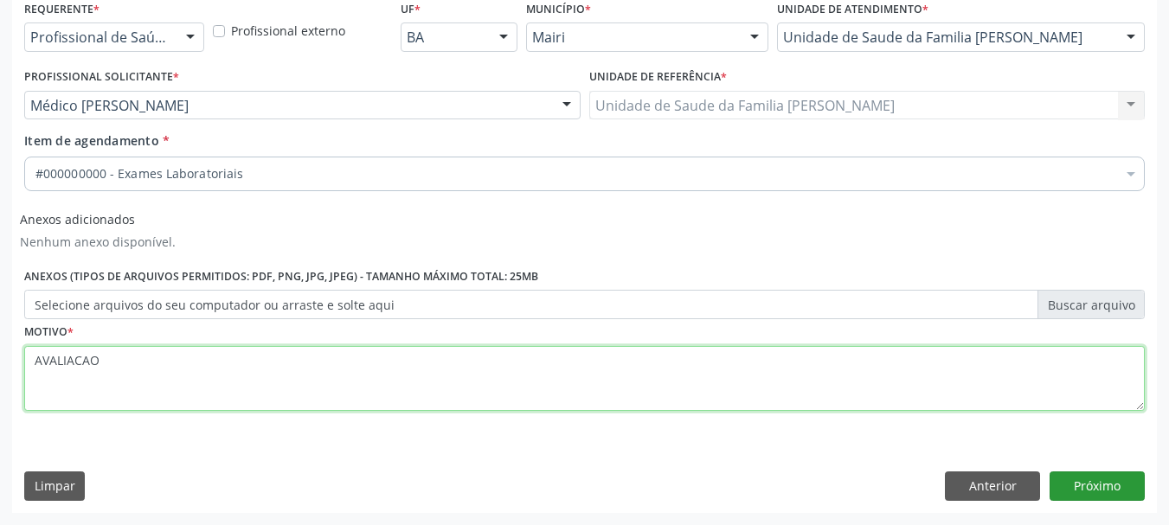
type textarea "AVALIACAO"
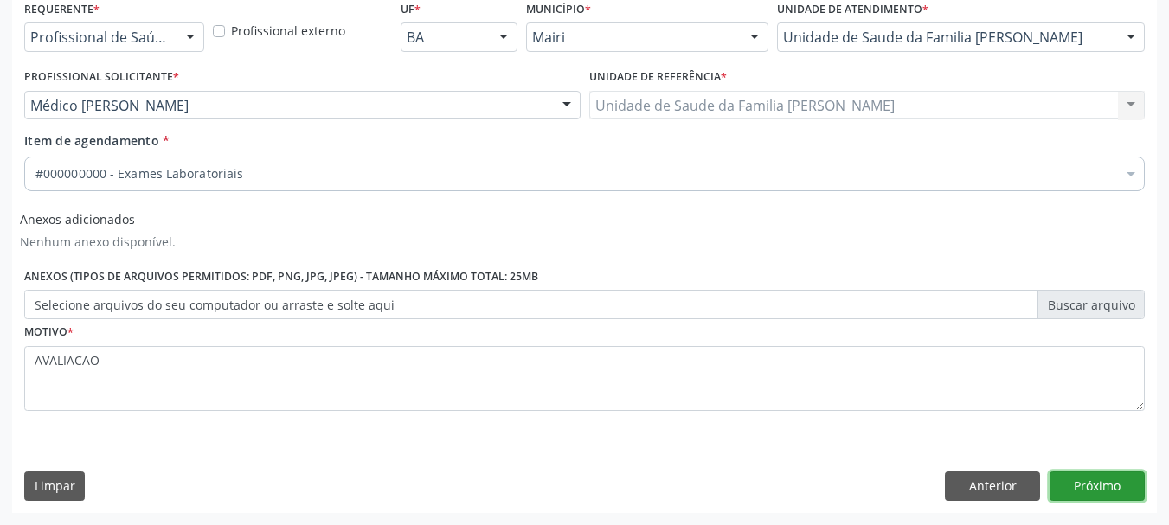
click at [1075, 480] on button "Próximo" at bounding box center [1096, 485] width 95 height 29
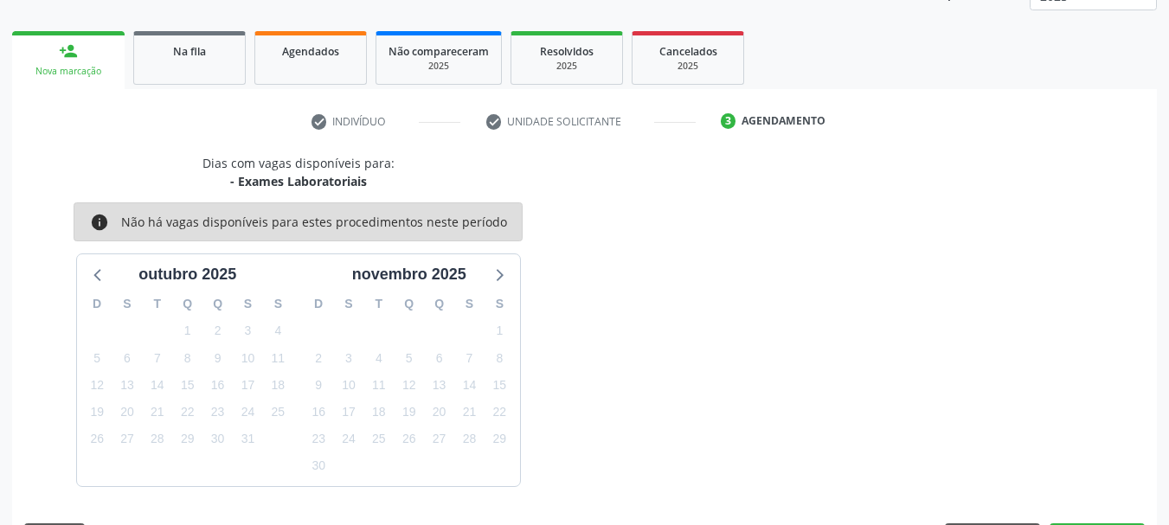
scroll to position [279, 0]
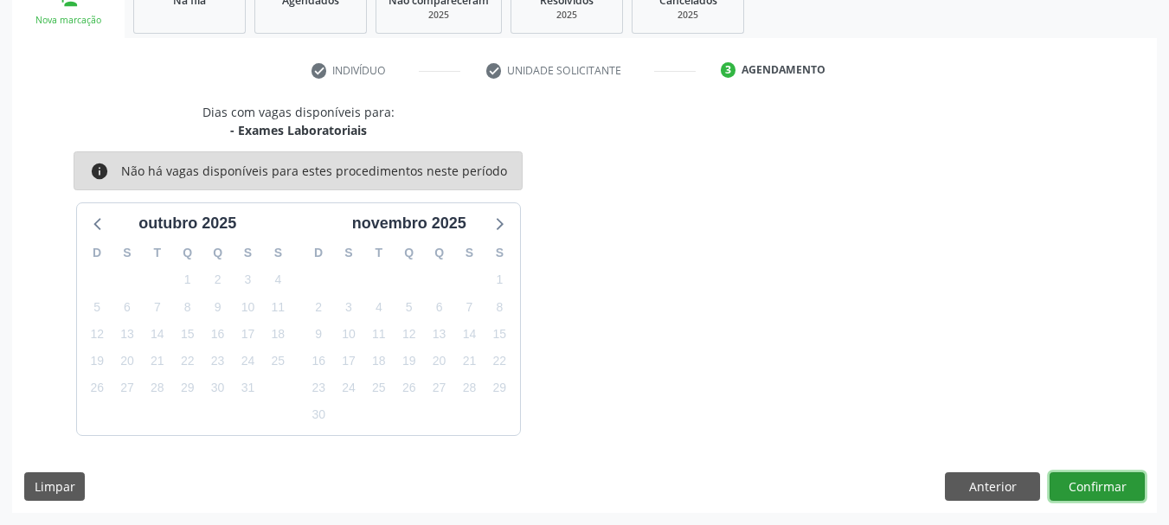
click at [1073, 487] on button "Confirmar" at bounding box center [1096, 486] width 95 height 29
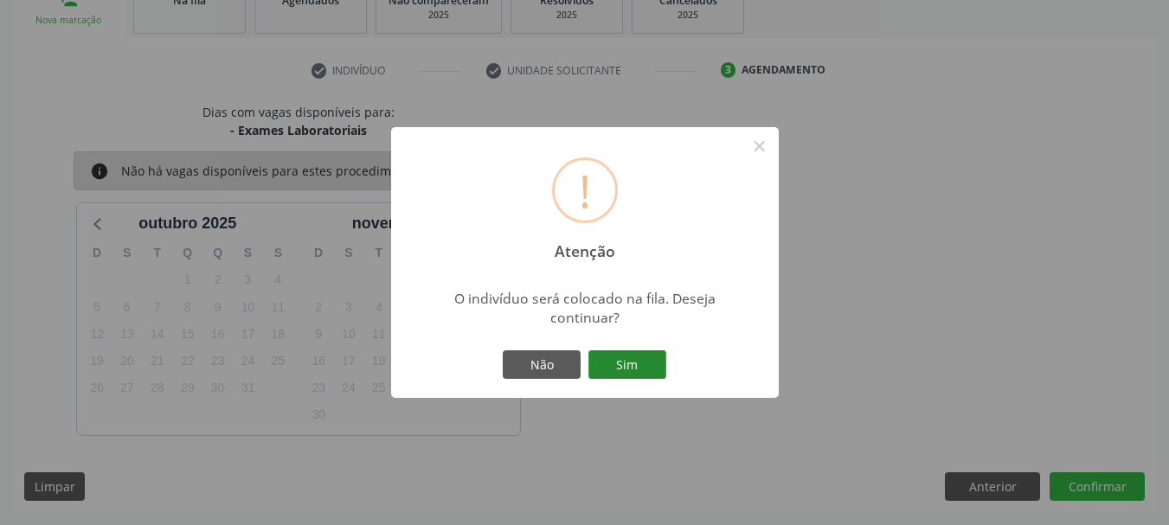
click at [653, 368] on button "Sim" at bounding box center [627, 364] width 78 height 29
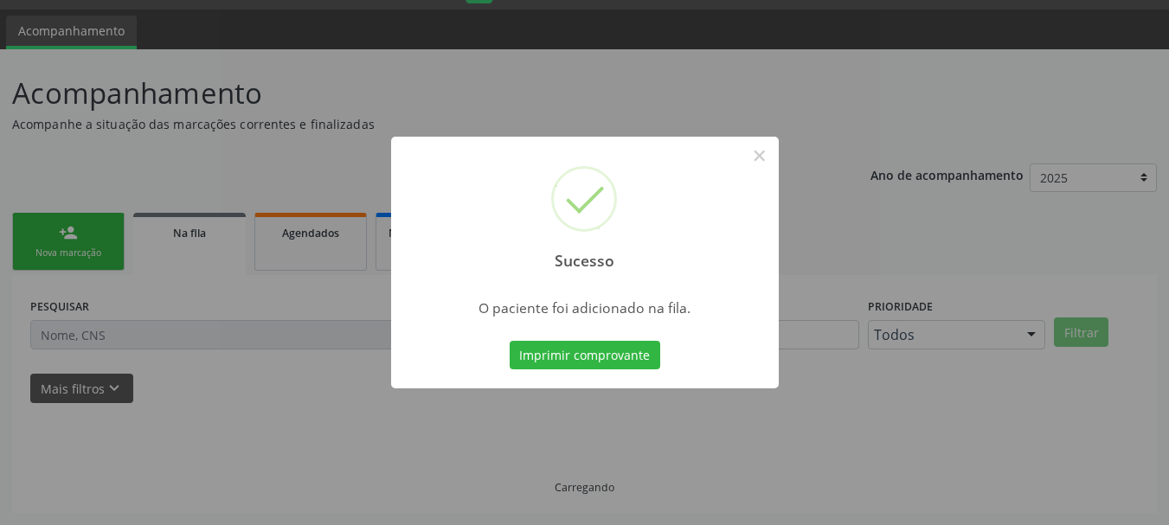
scroll to position [46, 0]
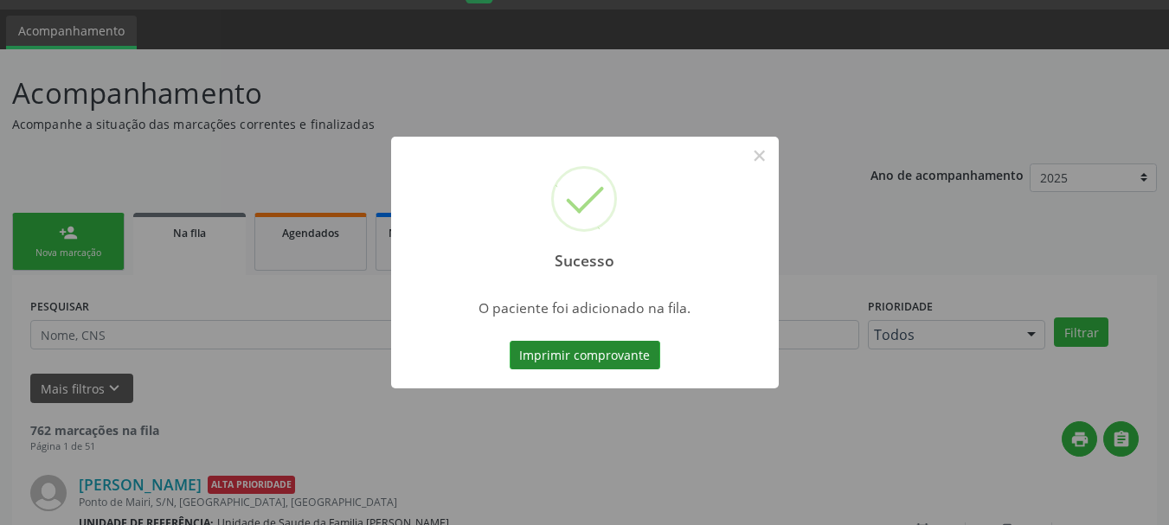
click at [608, 348] on button "Imprimir comprovante" at bounding box center [584, 355] width 150 height 29
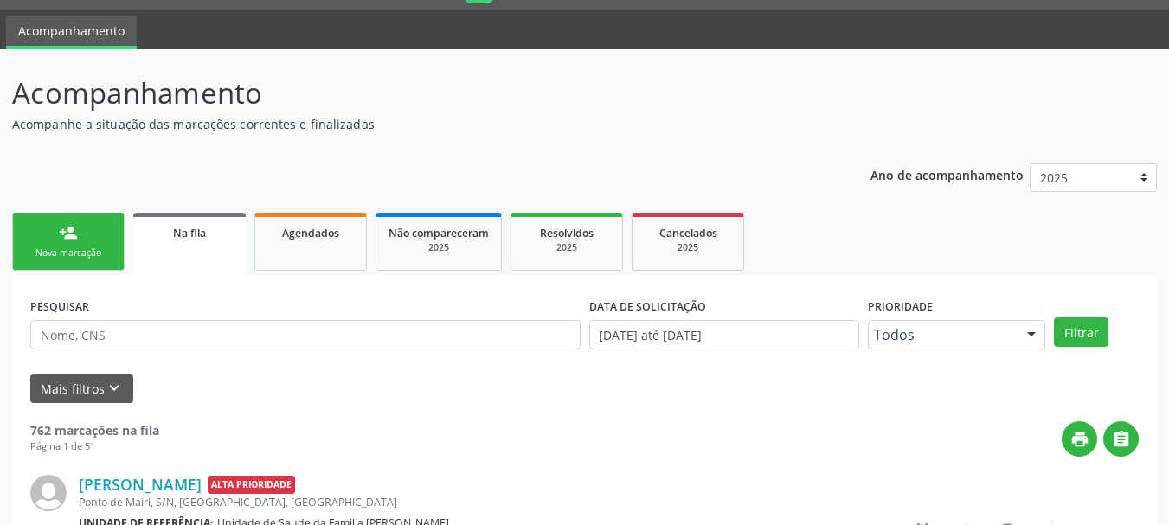
click at [74, 262] on link "person_add Nova marcação" at bounding box center [68, 242] width 112 height 58
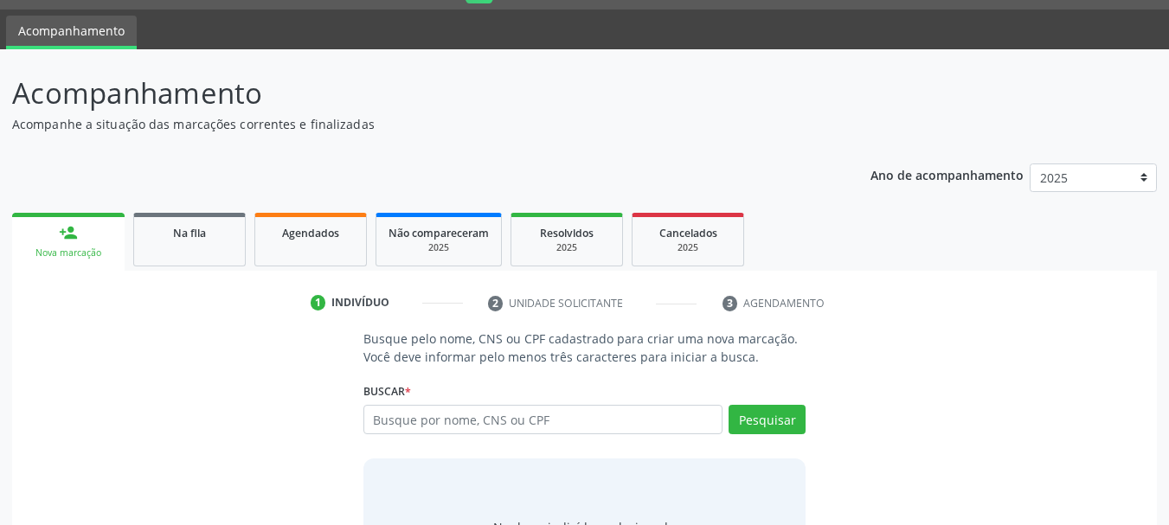
scroll to position [142, 0]
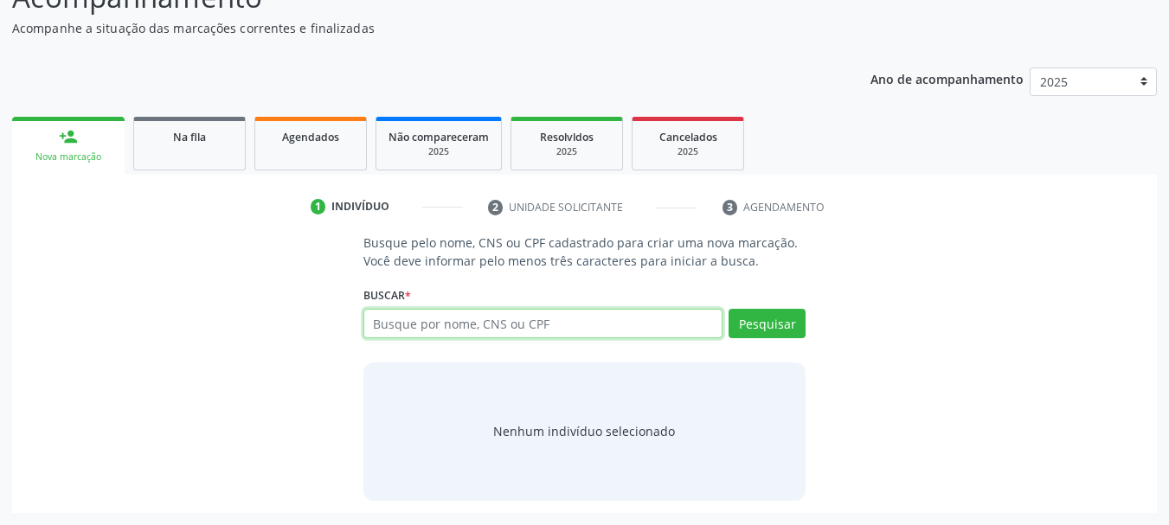
click at [481, 330] on input "text" at bounding box center [543, 323] width 360 height 29
type input "898004994973719"
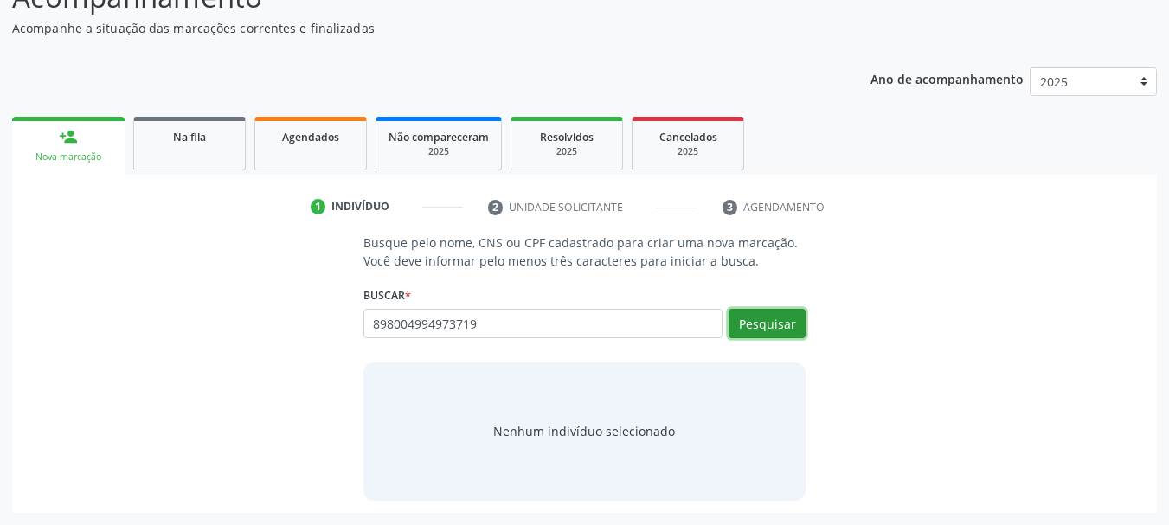
click at [756, 316] on button "Pesquisar" at bounding box center [766, 323] width 77 height 29
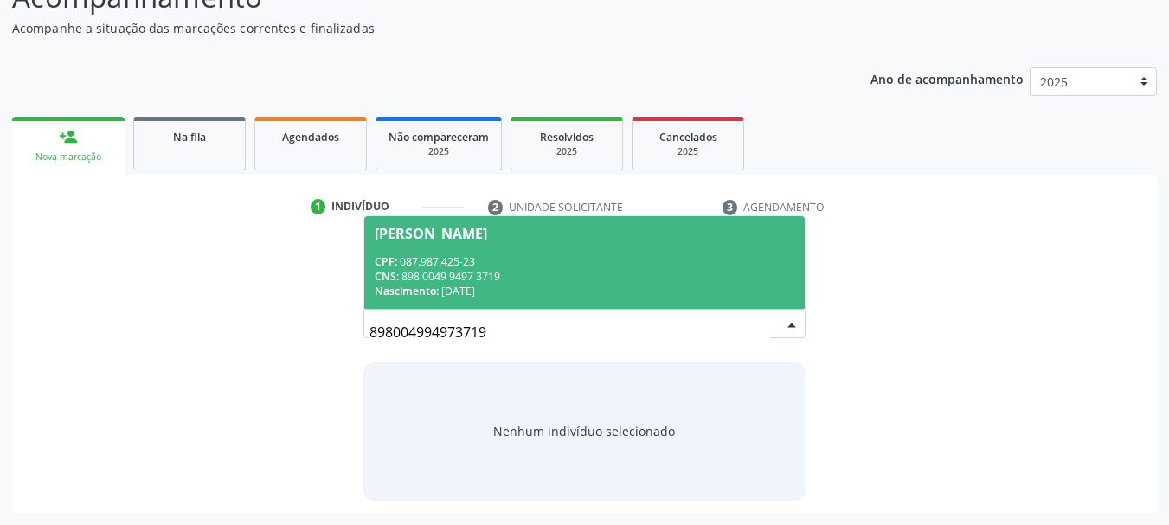
click at [403, 262] on div "CPF: 087.987.425-23" at bounding box center [585, 261] width 420 height 15
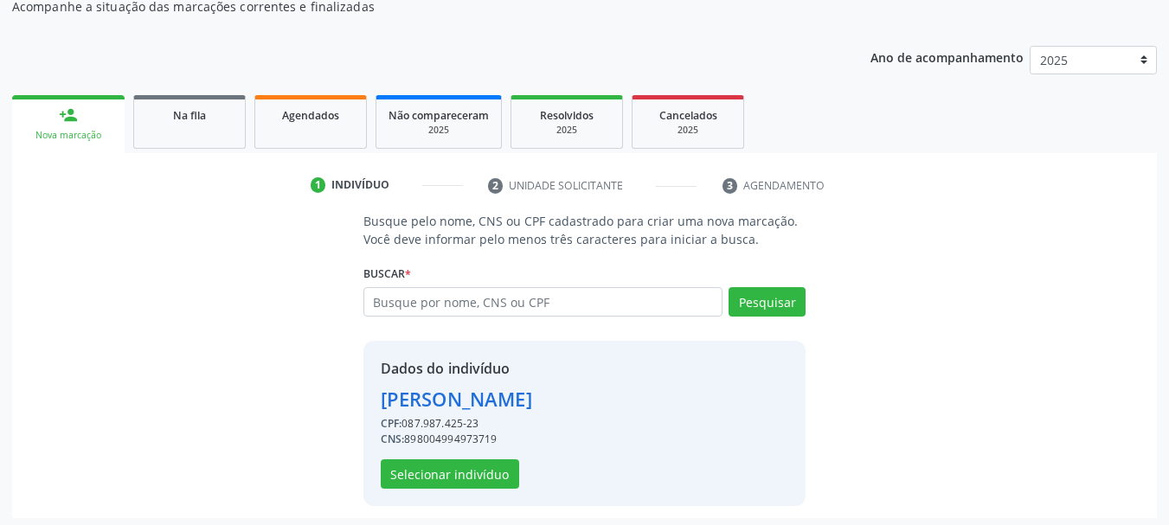
scroll to position [169, 0]
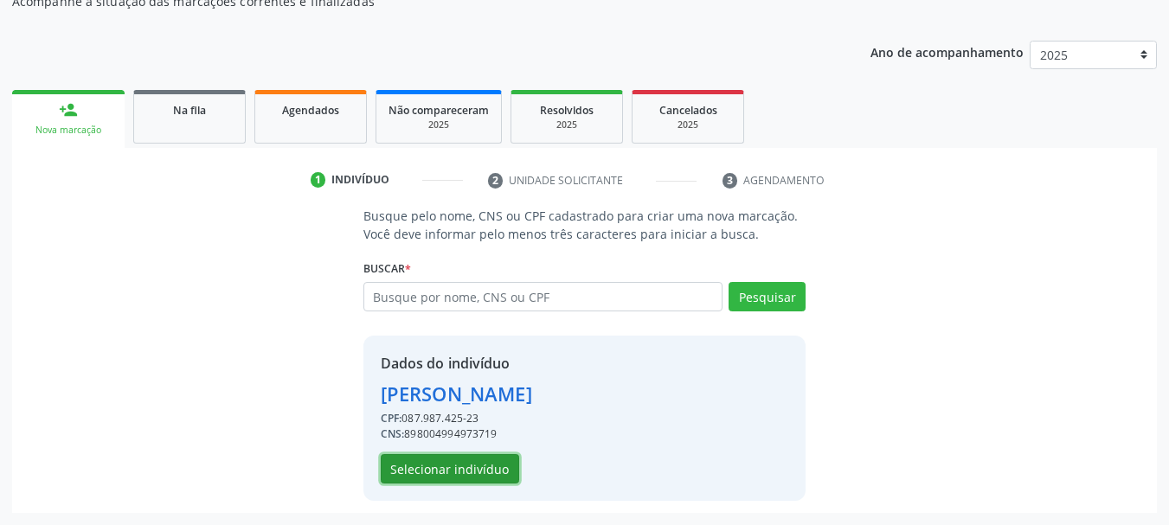
click at [464, 472] on button "Selecionar indivíduo" at bounding box center [450, 468] width 138 height 29
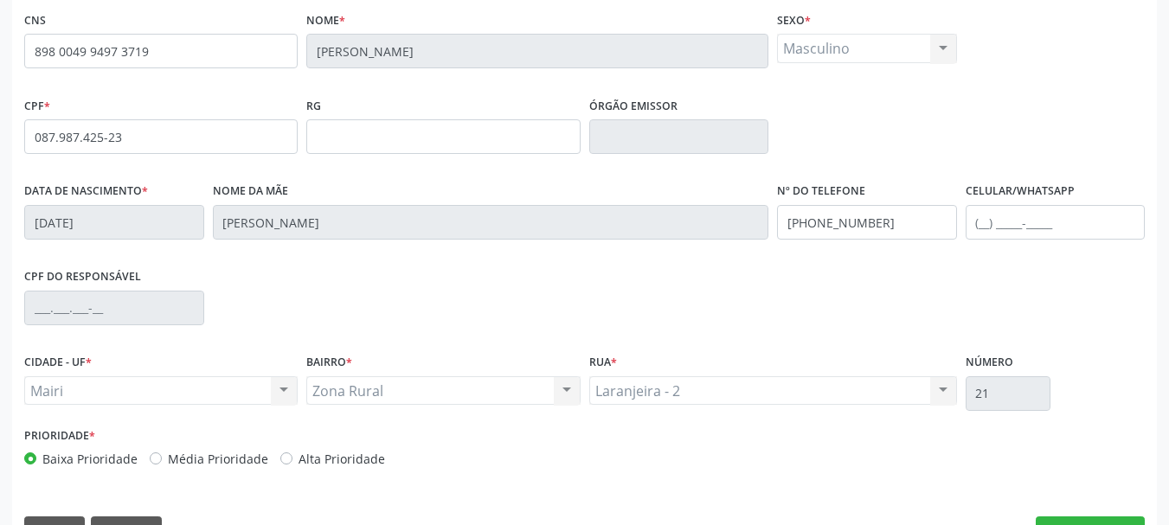
scroll to position [413, 0]
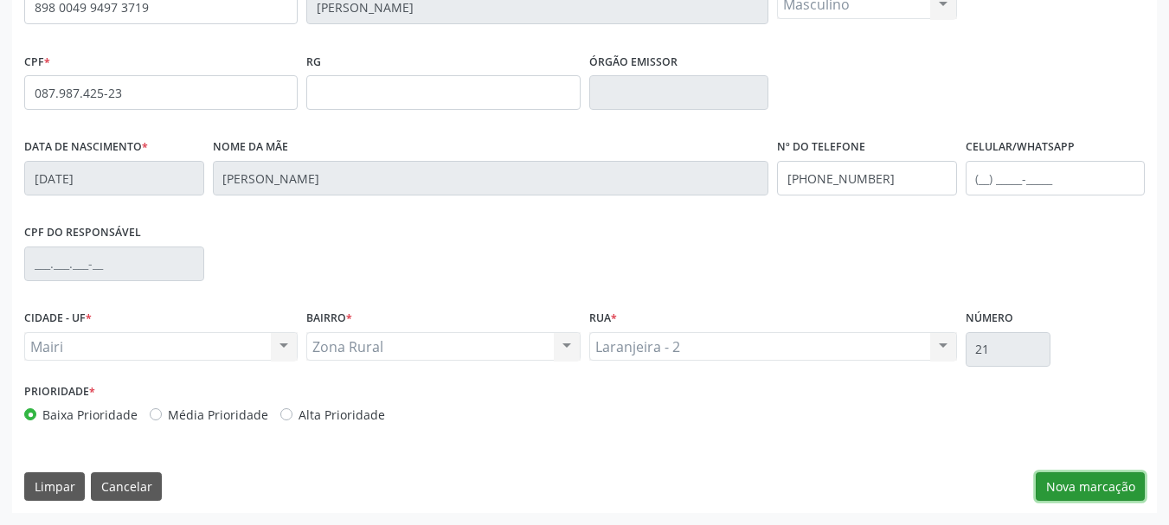
click at [1083, 479] on button "Nova marcação" at bounding box center [1089, 486] width 109 height 29
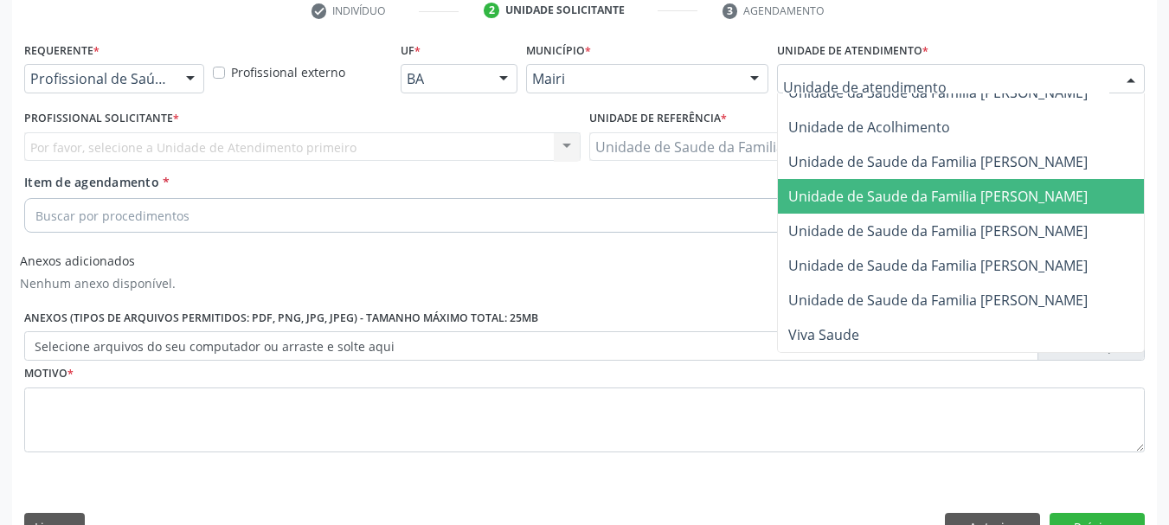
scroll to position [380, 0]
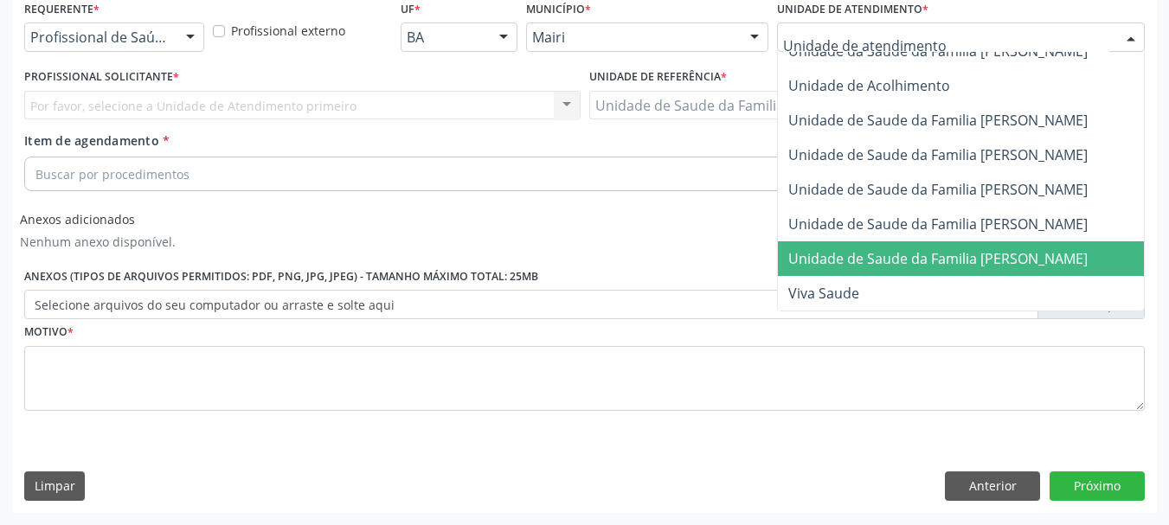
click at [905, 249] on span "Unidade de Saude da Familia [PERSON_NAME]" at bounding box center [937, 258] width 299 height 19
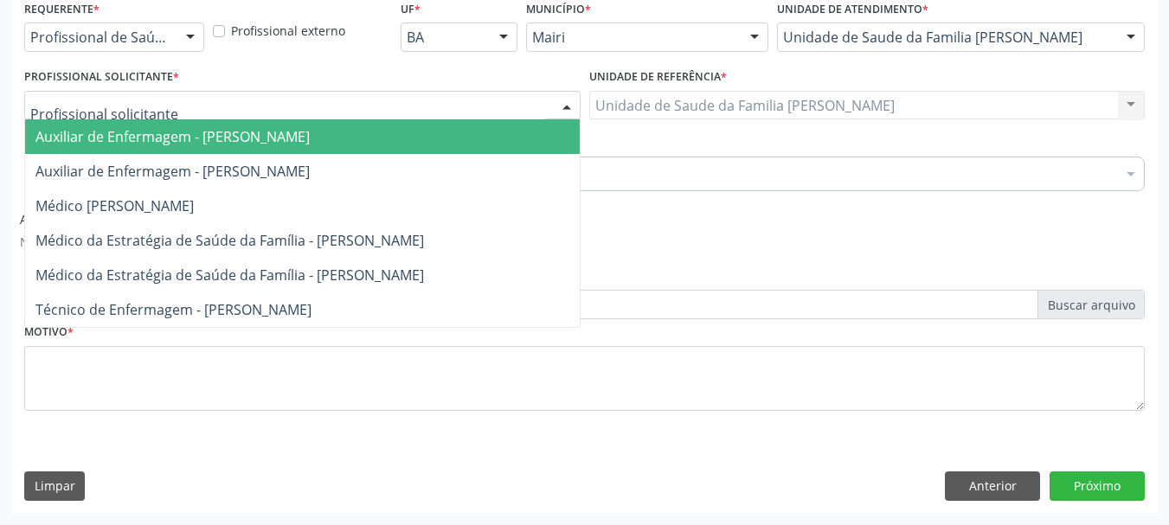
click at [265, 113] on div at bounding box center [302, 105] width 556 height 29
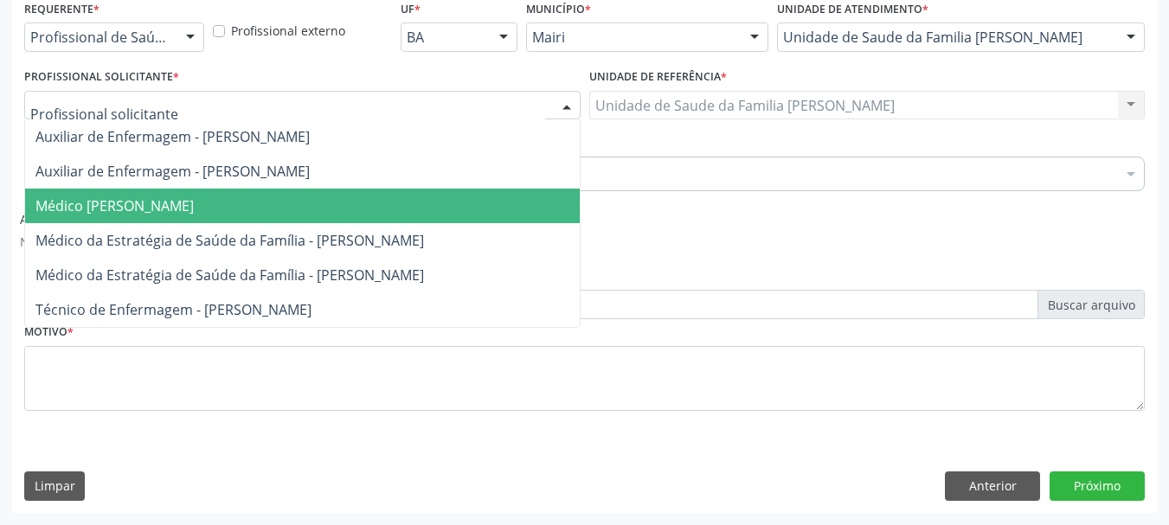
click at [194, 202] on span "Médico [PERSON_NAME]" at bounding box center [114, 205] width 158 height 19
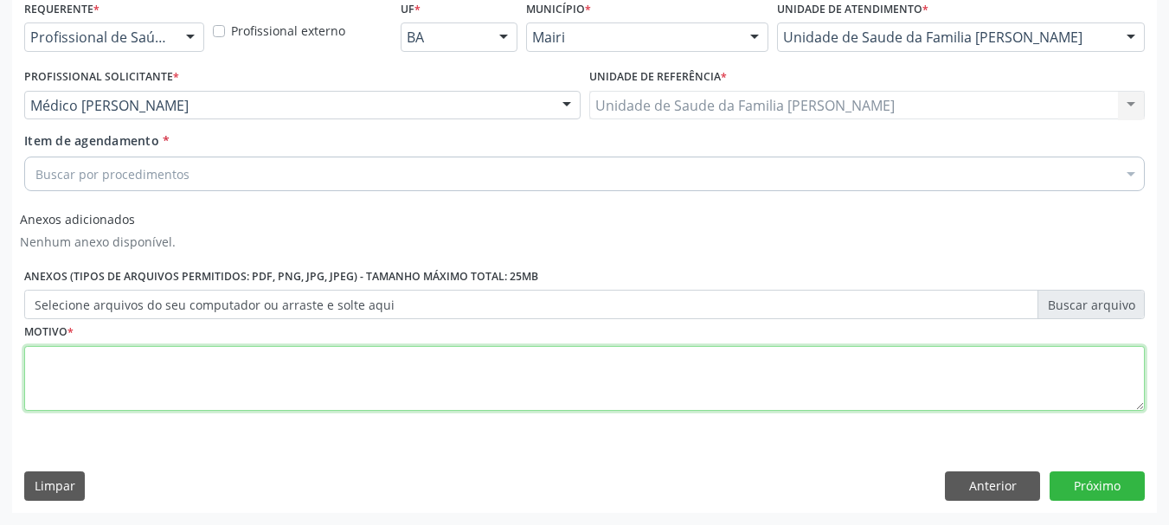
click at [266, 373] on textarea at bounding box center [584, 379] width 1120 height 66
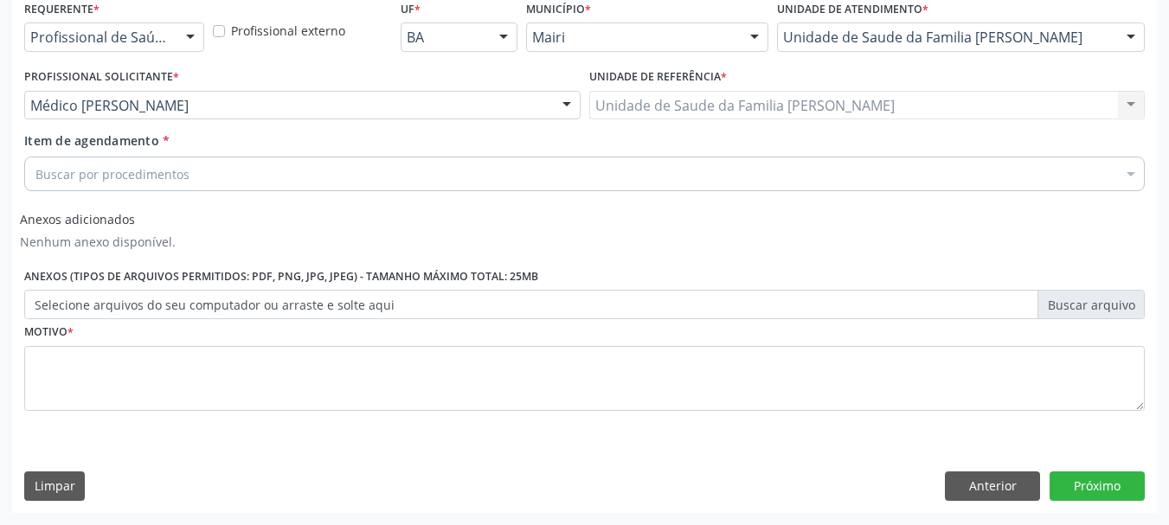
click at [322, 174] on div "Buscar por procedimentos" at bounding box center [584, 174] width 1120 height 35
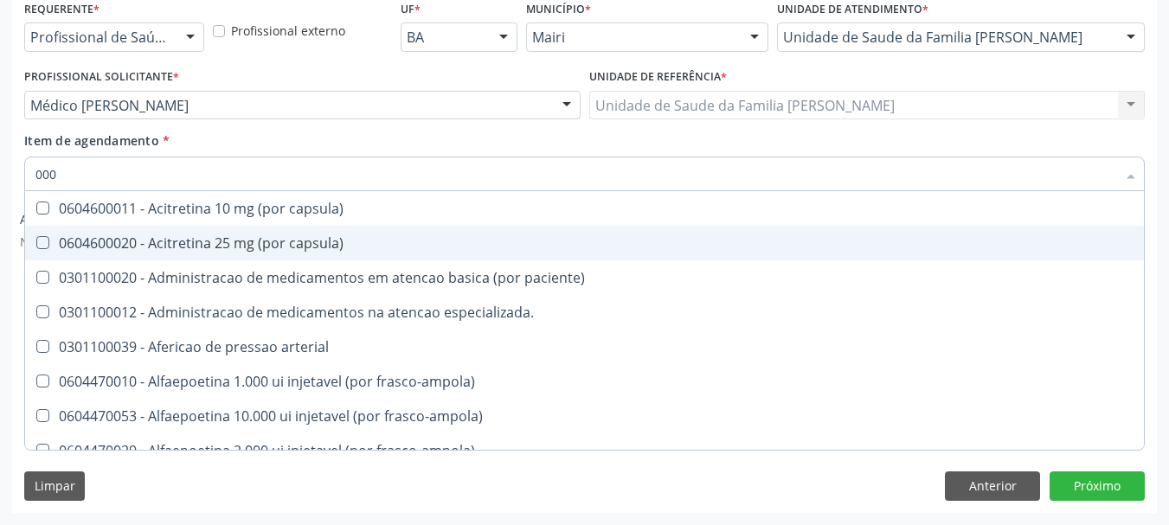
type input "0000"
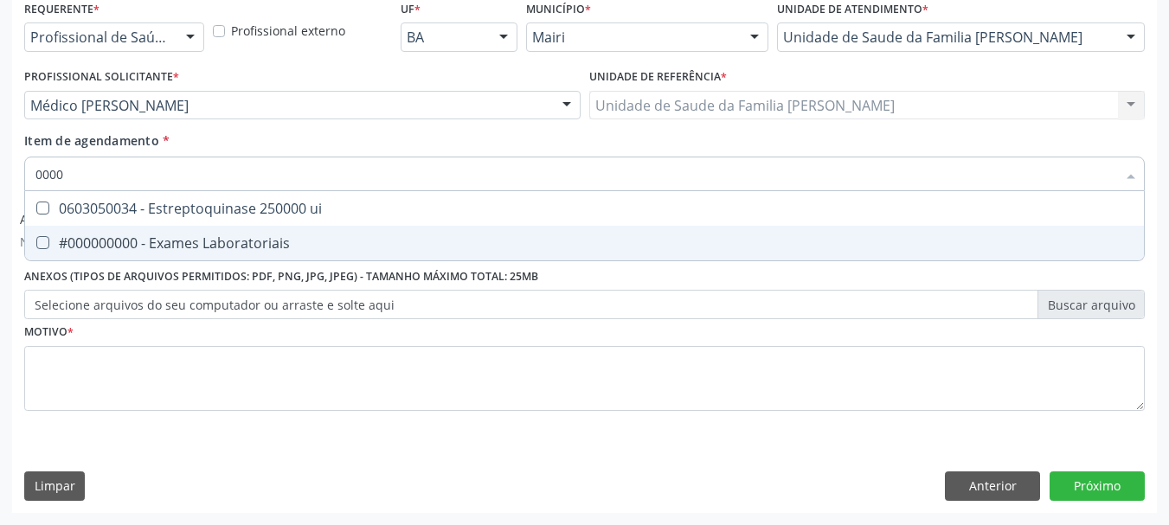
click at [148, 250] on div "#000000000 - Exames Laboratoriais" at bounding box center [584, 243] width 1098 height 14
checkbox Laboratoriais "true"
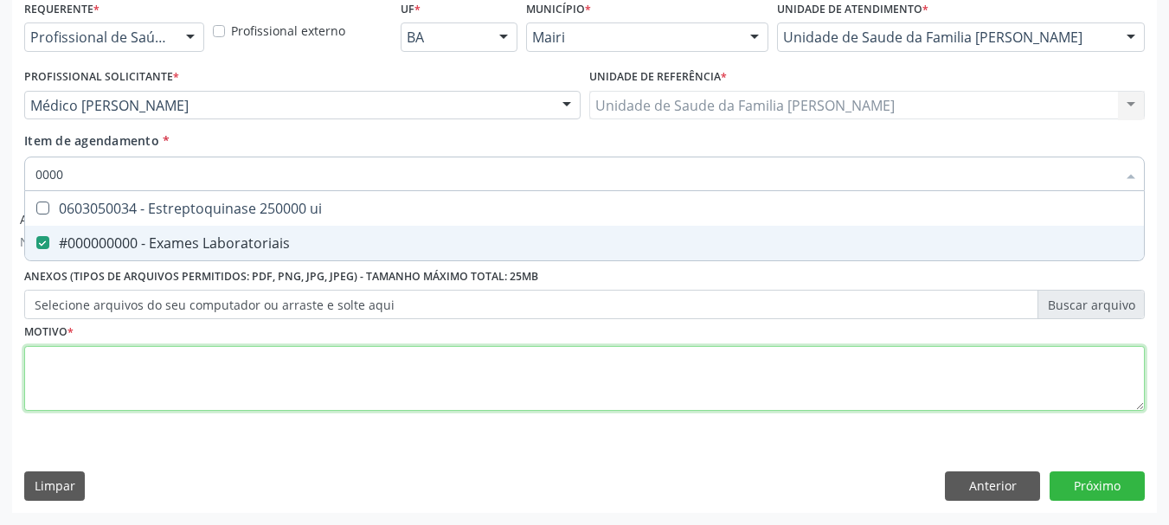
click at [225, 363] on div "Requerente * Profissional de Saúde Profissional de Saúde Paciente Nenhum result…" at bounding box center [584, 215] width 1120 height 439
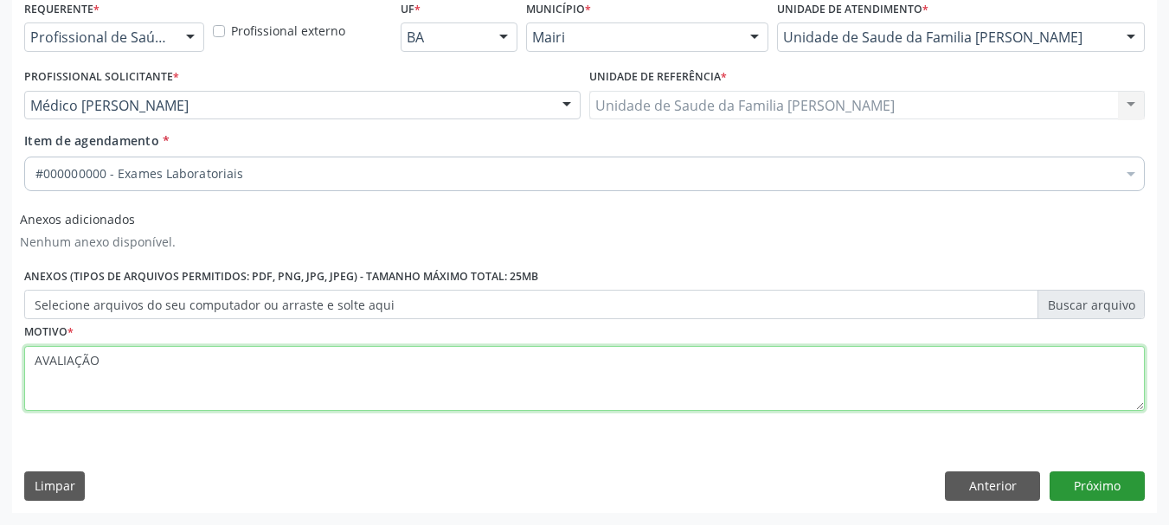
type textarea "AVALIAÇÃO"
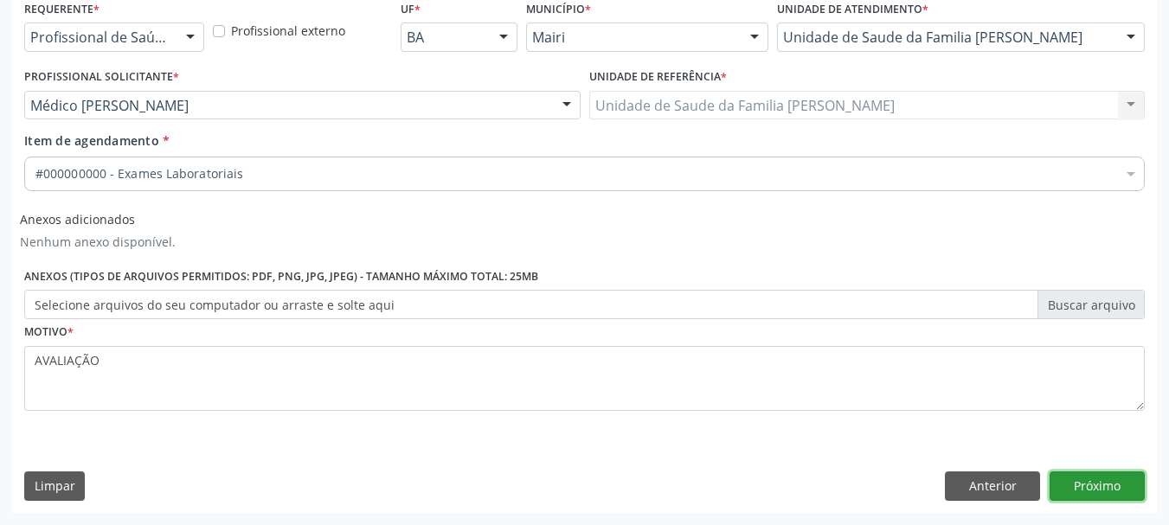
click at [1091, 489] on button "Próximo" at bounding box center [1096, 485] width 95 height 29
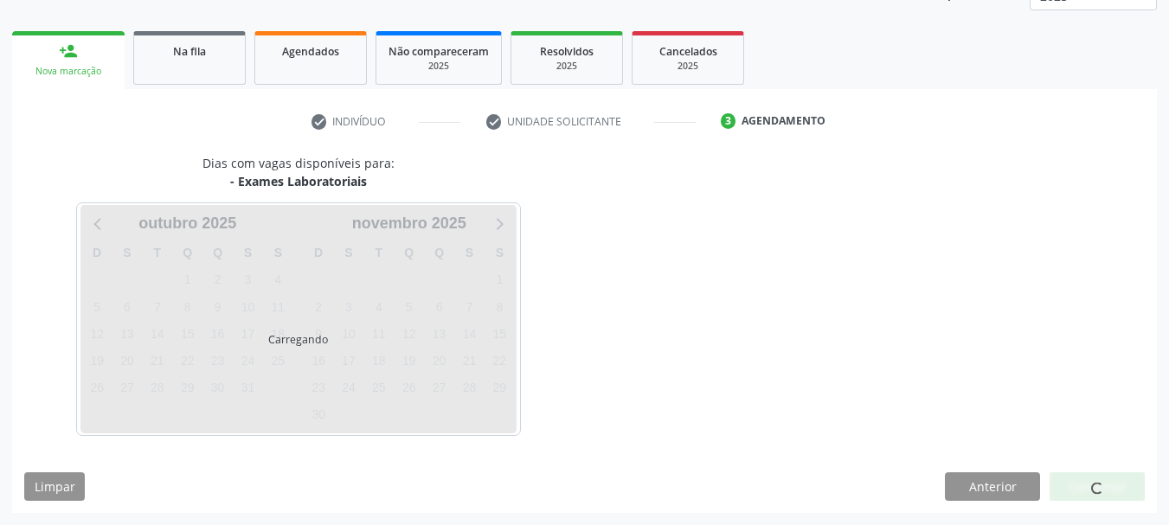
scroll to position [279, 0]
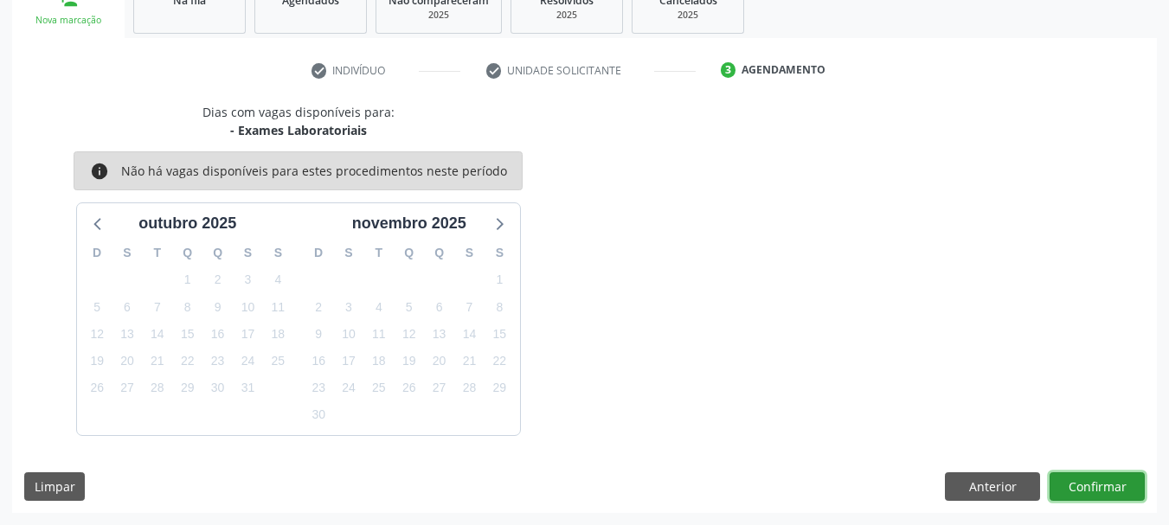
click at [1078, 490] on button "Confirmar" at bounding box center [1096, 486] width 95 height 29
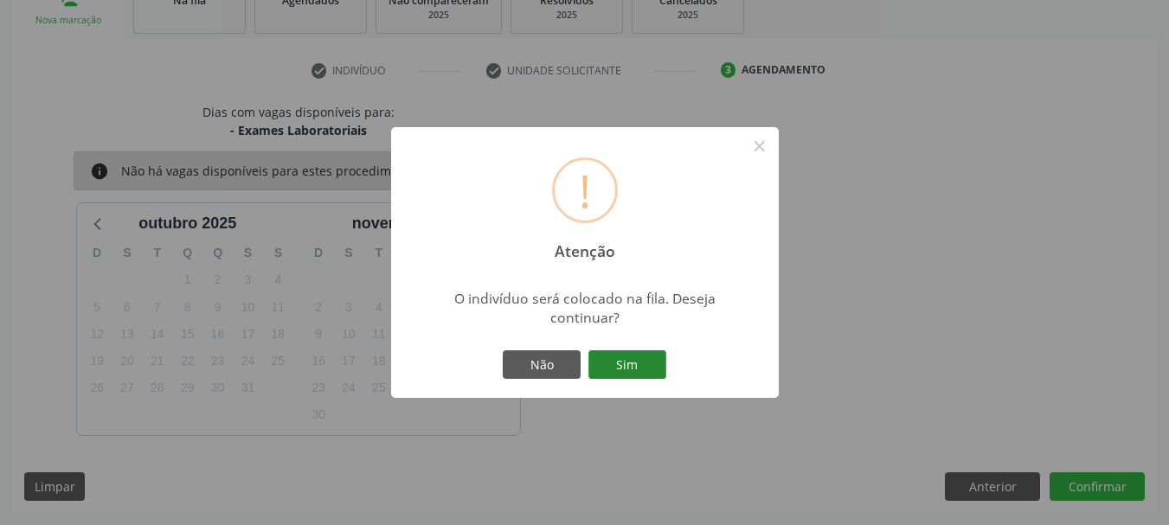
click at [611, 364] on button "Sim" at bounding box center [627, 364] width 78 height 29
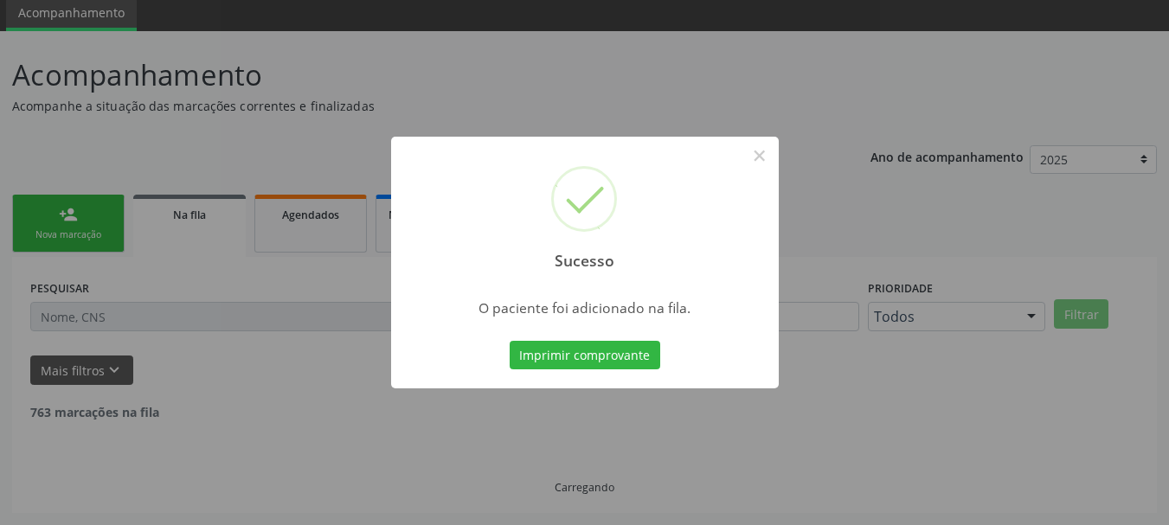
scroll to position [46, 0]
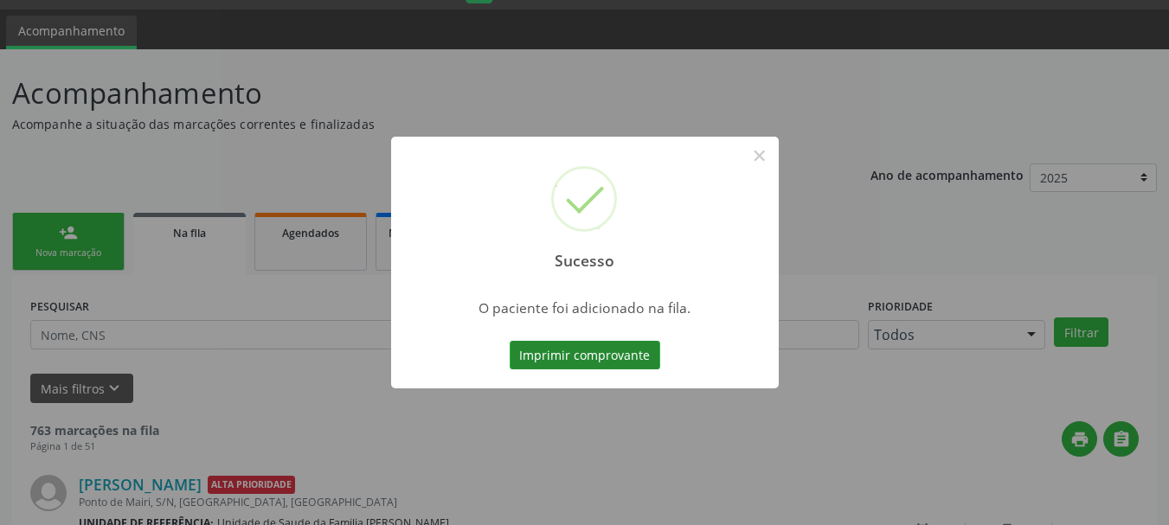
click at [565, 360] on button "Imprimir comprovante" at bounding box center [584, 355] width 150 height 29
